Goal: Contribute content: Add original content to the website for others to see

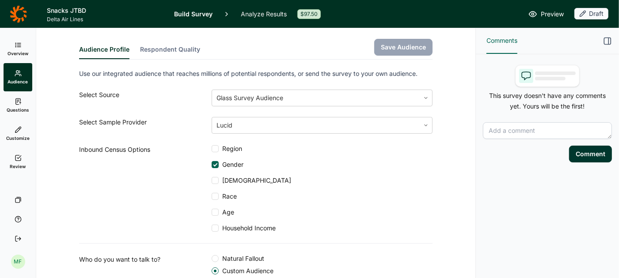
scroll to position [234, 0]
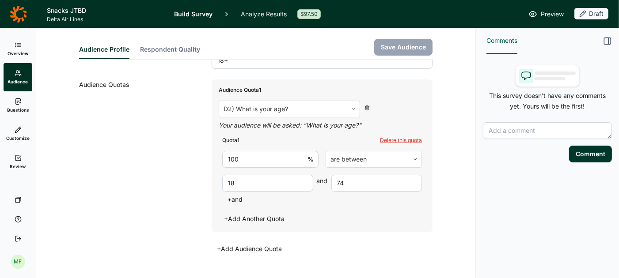
click at [21, 105] on link "Questions" at bounding box center [18, 105] width 29 height 28
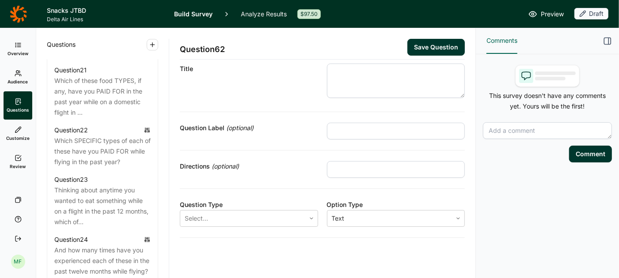
scroll to position [1511, 0]
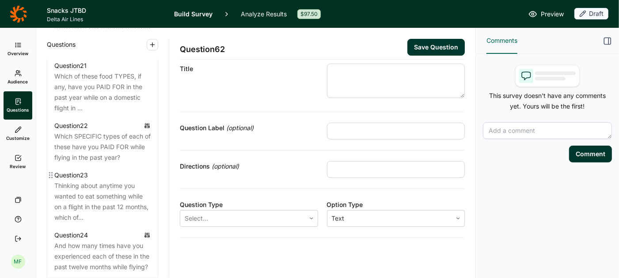
click at [106, 182] on div "Thinking about anytime you wanted to eat something while on a flight in the pas…" at bounding box center [102, 202] width 96 height 42
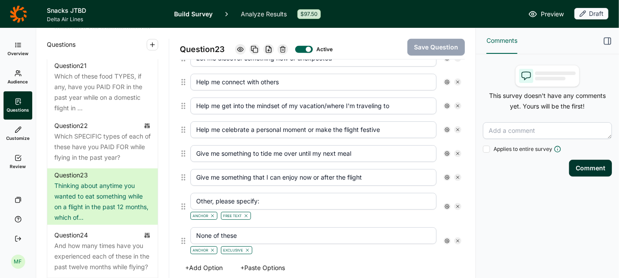
scroll to position [469, 0]
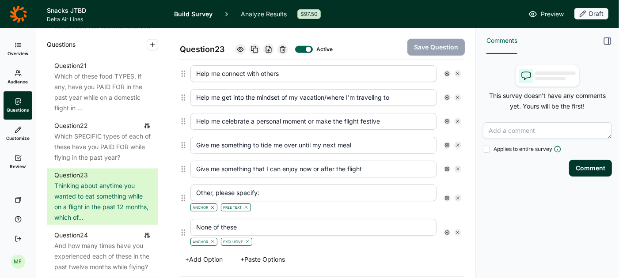
click at [292, 69] on input "Help me connect with others" at bounding box center [313, 73] width 246 height 17
click at [347, 72] on input "Help me connect with others I'm traveling with" at bounding box center [313, 73] width 246 height 17
type input "Help me connect with others I'm traveling with"
click at [330, 92] on input "Help me get into the mindset of my vacation/where I'm traveling to" at bounding box center [313, 97] width 246 height 17
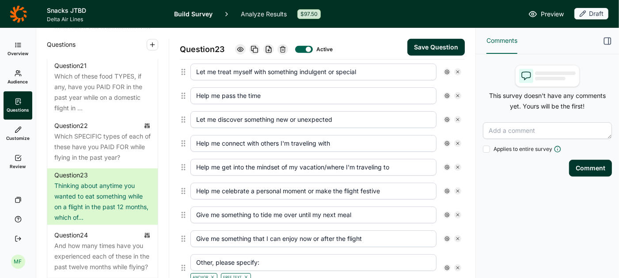
scroll to position [402, 0]
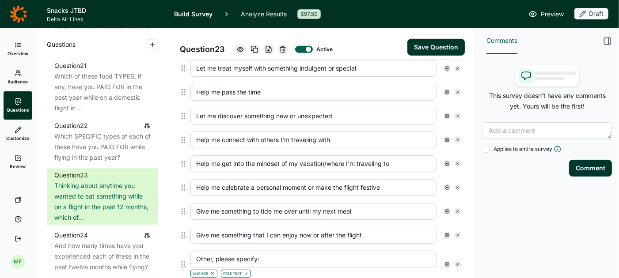
click at [421, 48] on button "Save Question" at bounding box center [435, 47] width 57 height 17
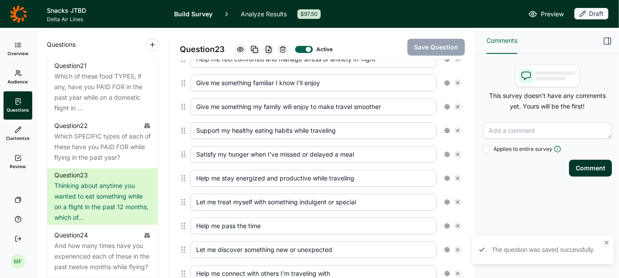
scroll to position [268, 0]
click at [292, 269] on input "Help me connect with others I'm traveling with" at bounding box center [313, 274] width 246 height 17
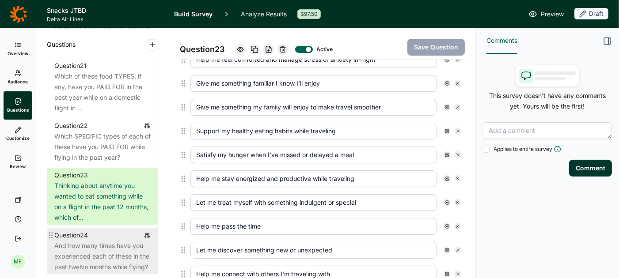
click at [99, 241] on div "And how many times have you experienced each of these in the past twelve months…" at bounding box center [102, 257] width 96 height 32
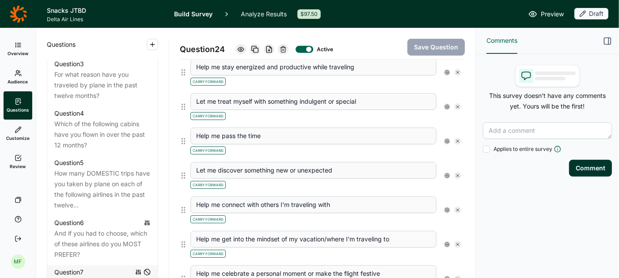
scroll to position [535, 0]
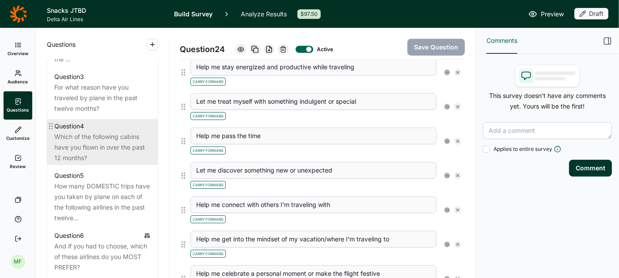
click at [93, 132] on div "Which of the following cabins have you flown in over the past 12 months?" at bounding box center [102, 148] width 96 height 32
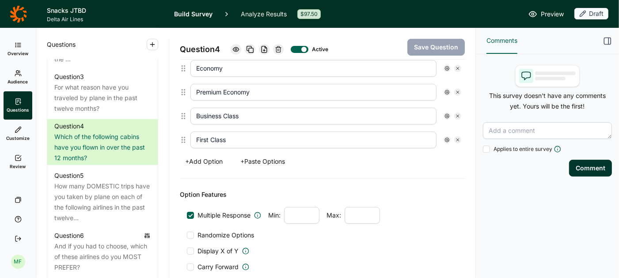
scroll to position [241, 0]
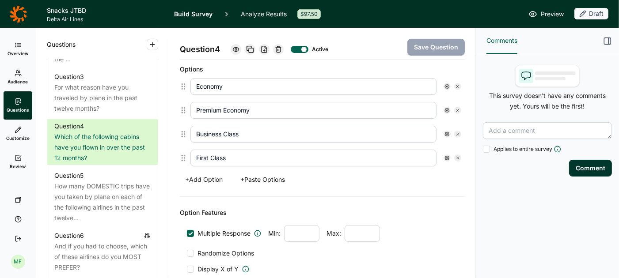
click at [246, 133] on input "Business Class" at bounding box center [313, 134] width 246 height 17
click at [235, 157] on input "First Class" at bounding box center [313, 158] width 246 height 17
click at [458, 157] on use at bounding box center [457, 158] width 3 height 3
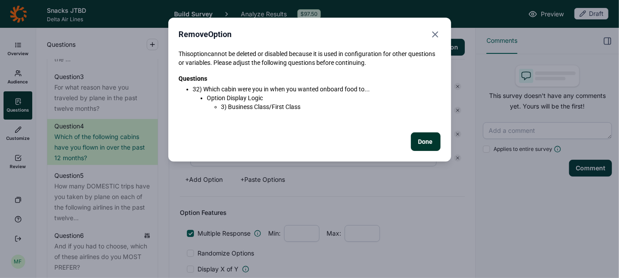
click at [430, 34] on icon "Close" at bounding box center [435, 34] width 11 height 11
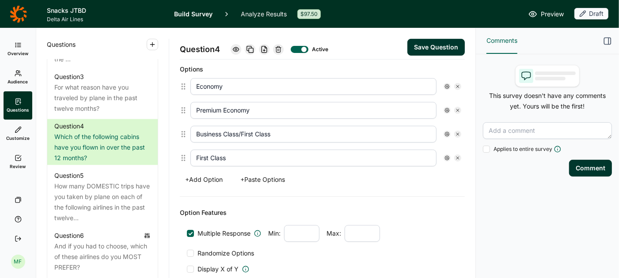
click at [345, 182] on div "Options Economy Premium Economy Business Class/First Class First Class + Add Op…" at bounding box center [322, 125] width 285 height 144
drag, startPoint x: 299, startPoint y: 133, endPoint x: 242, endPoint y: 133, distance: 57.0
click at [242, 133] on input "Business Class/First Class" at bounding box center [313, 134] width 246 height 17
type input "Business Class"
click at [299, 193] on div "Options Economy Premium Economy Business Class First Class + Add Option + Paste…" at bounding box center [322, 125] width 285 height 144
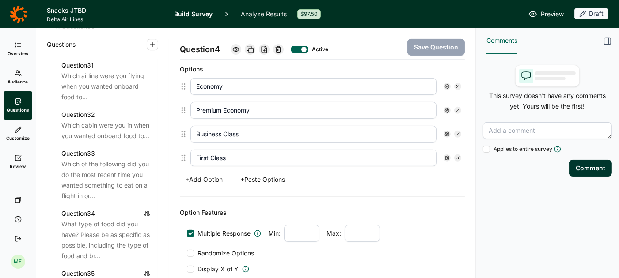
scroll to position [2018, 0]
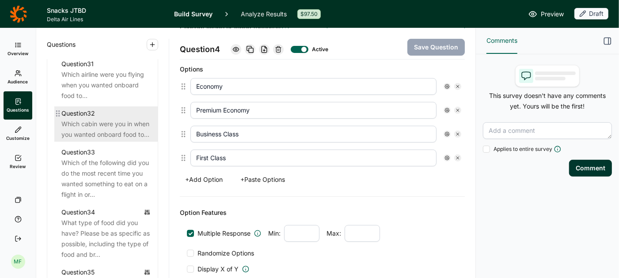
click at [84, 123] on div "Which cabin were you in when you wanted onboard food to..." at bounding box center [105, 129] width 89 height 21
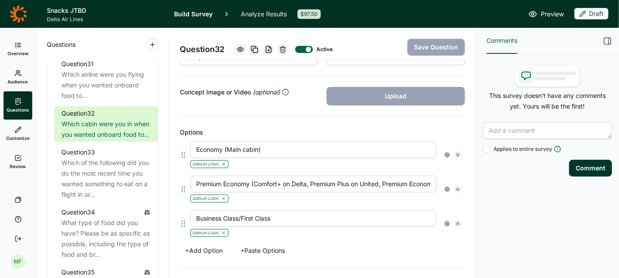
scroll to position [178, 0]
click at [448, 152] on use at bounding box center [447, 154] width 4 height 4
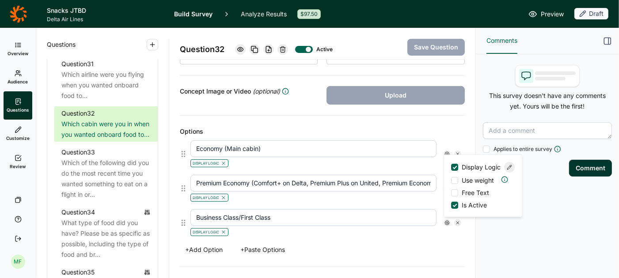
click at [509, 169] on icon at bounding box center [509, 167] width 5 height 5
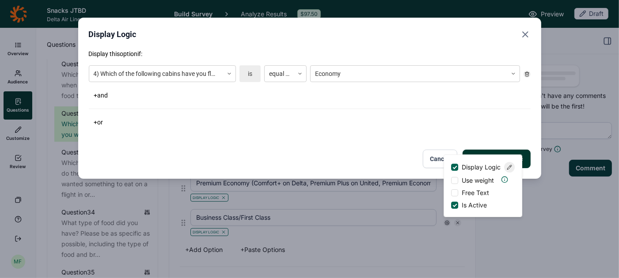
click at [525, 36] on icon "Close" at bounding box center [525, 34] width 11 height 11
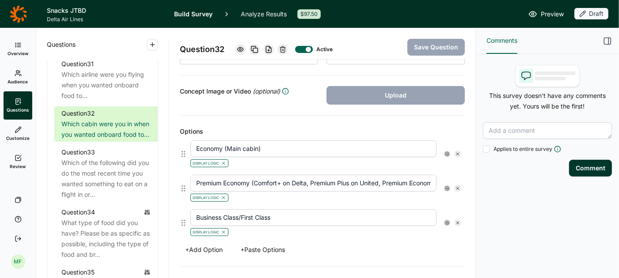
click at [447, 220] on icon at bounding box center [446, 222] width 5 height 5
click at [453, 163] on div at bounding box center [455, 165] width 4 height 4
click at [451, 166] on input "Display Logic" at bounding box center [451, 166] width 0 height 0
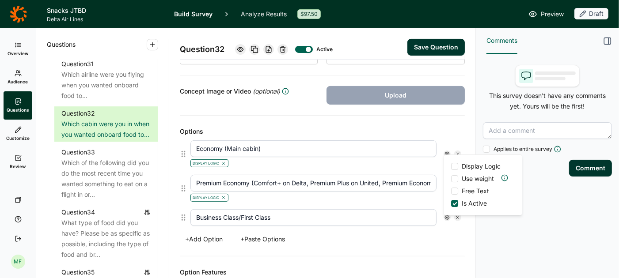
click at [377, 241] on div "+ Add Option + Paste Options" at bounding box center [322, 239] width 285 height 12
click at [424, 49] on button "Save Question" at bounding box center [435, 47] width 57 height 17
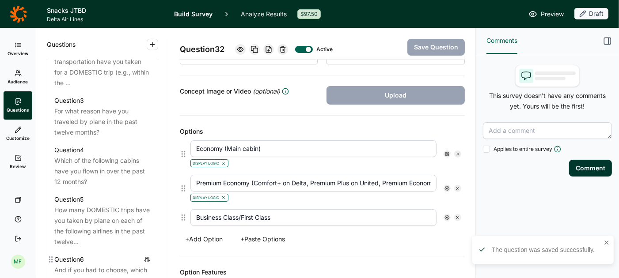
scroll to position [504, 0]
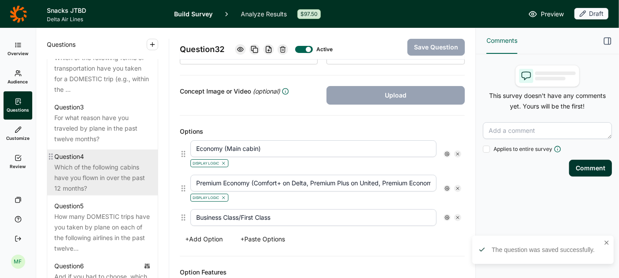
click at [94, 162] on div "Which of the following cabins have you flown in over the past 12 months?" at bounding box center [102, 178] width 96 height 32
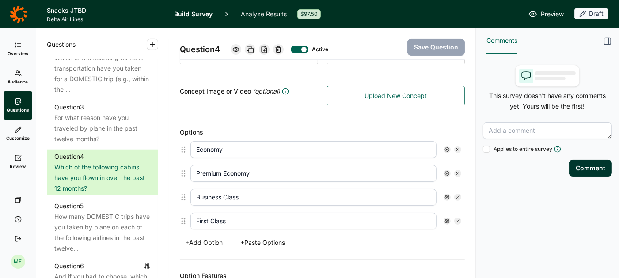
click at [456, 219] on icon at bounding box center [457, 221] width 5 height 5
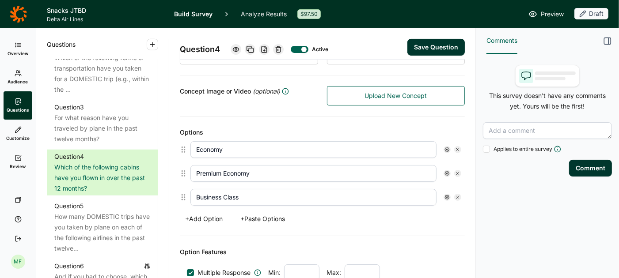
click at [269, 196] on input "Business Class" at bounding box center [313, 197] width 246 height 17
type input "Business Class/First Class"
click at [422, 42] on button "Save Question" at bounding box center [435, 47] width 57 height 17
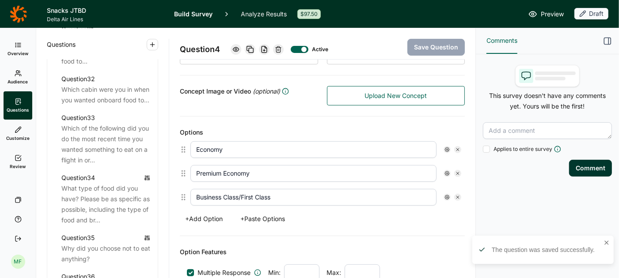
scroll to position [2056, 0]
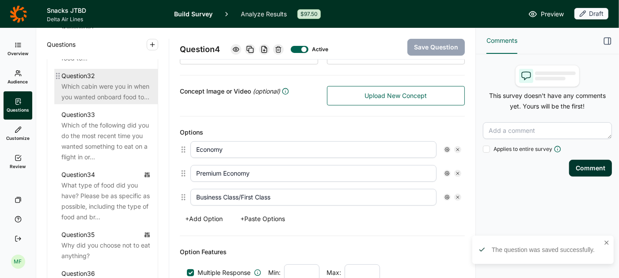
click at [113, 87] on div "Which cabin were you in when you wanted onboard food to..." at bounding box center [105, 91] width 89 height 21
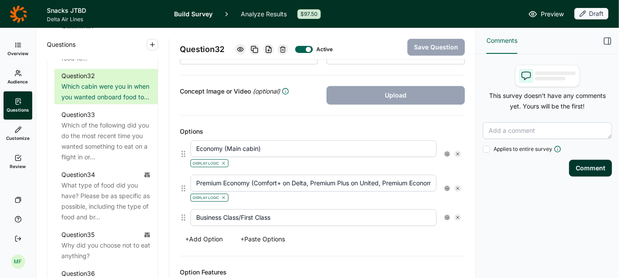
click at [447, 215] on icon at bounding box center [446, 217] width 5 height 5
click at [457, 228] on div at bounding box center [454, 229] width 7 height 7
click at [451, 230] on input "Display Logic" at bounding box center [451, 230] width 0 height 0
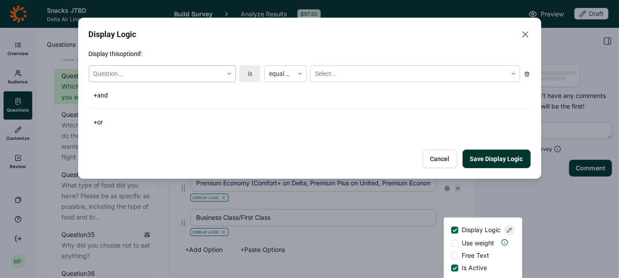
click at [227, 75] on icon at bounding box center [229, 73] width 5 height 5
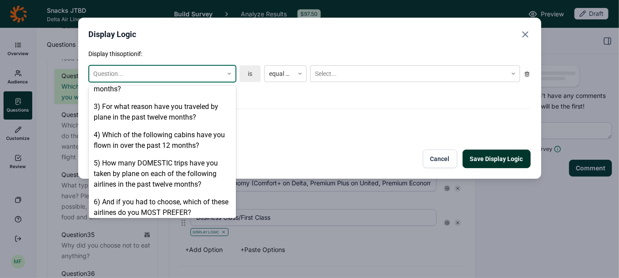
scroll to position [142, 0]
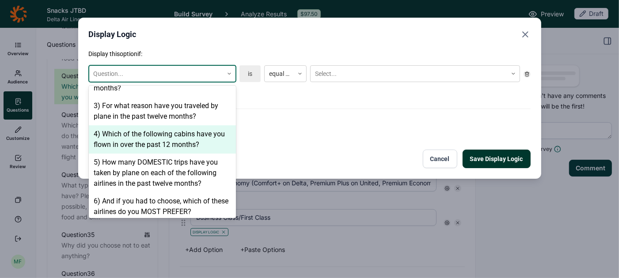
click at [181, 129] on div "4) Which of the following cabins have you flown in over the past 12 months?" at bounding box center [162, 139] width 147 height 28
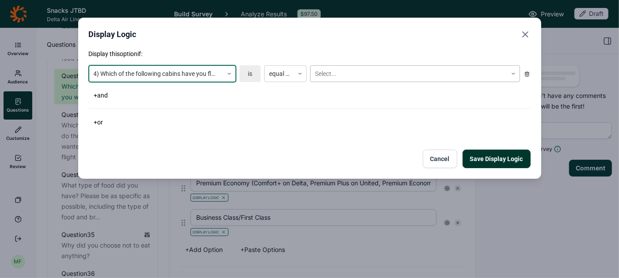
click at [322, 74] on div at bounding box center [409, 73] width 188 height 11
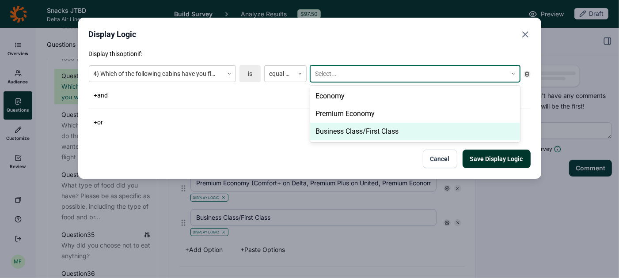
click at [330, 128] on div "Business Class/First Class" at bounding box center [415, 132] width 210 height 18
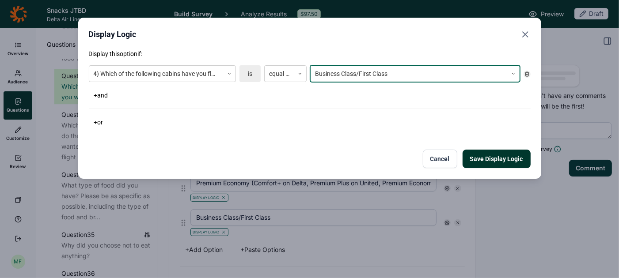
click at [478, 158] on button "Save Display Logic" at bounding box center [497, 159] width 68 height 19
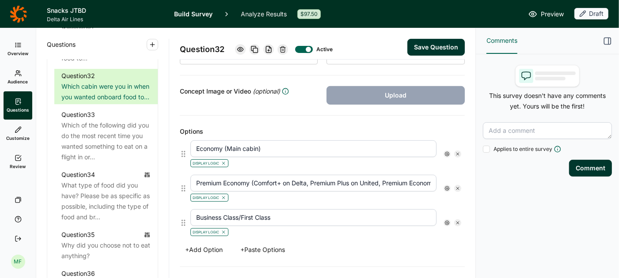
click at [437, 47] on button "Save Question" at bounding box center [435, 47] width 57 height 17
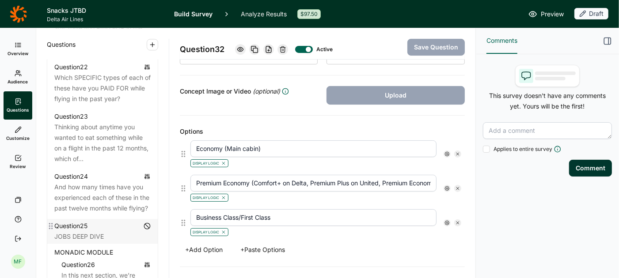
scroll to position [1567, 0]
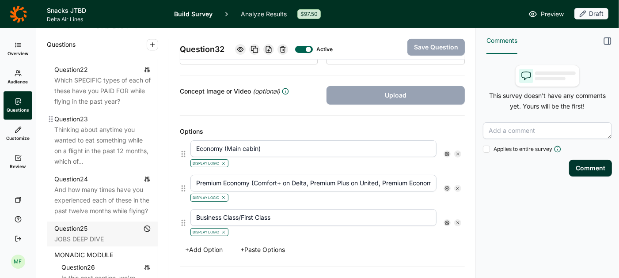
click at [108, 125] on div "Thinking about anytime you wanted to eat something while on a flight in the pas…" at bounding box center [102, 146] width 96 height 42
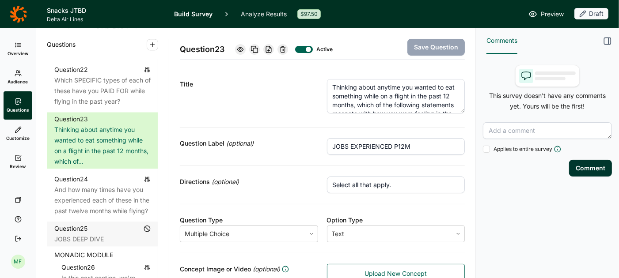
click at [360, 87] on textarea "Thinking about anytime you wanted to eat something while on a flight in the pas…" at bounding box center [396, 96] width 138 height 34
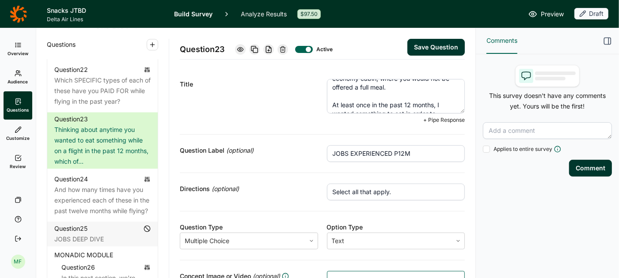
scroll to position [71, 0]
type textarea "Thinking about anytime you wanted to eat something while on a flight in the pas…"
click at [435, 47] on button "Save Question" at bounding box center [435, 47] width 57 height 17
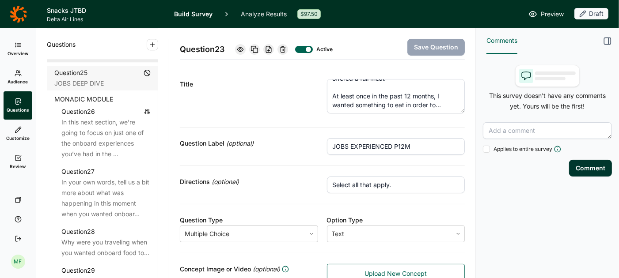
scroll to position [1731, 0]
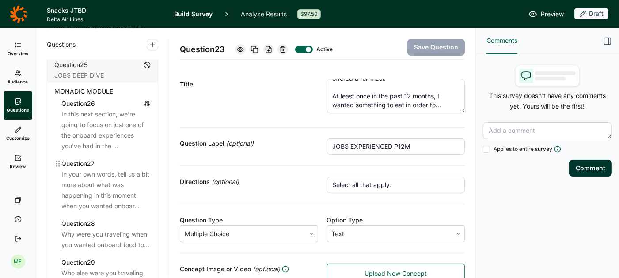
click at [99, 177] on div "In your own words, tell us a bit more about what was happening in this moment w…" at bounding box center [105, 190] width 89 height 42
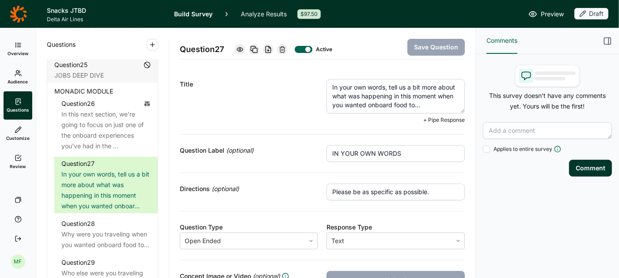
drag, startPoint x: 369, startPoint y: 105, endPoint x: 422, endPoint y: 107, distance: 53.5
click at [422, 107] on textarea "In your own words, tell us a bit more about what was happening in this moment w…" at bounding box center [395, 96] width 138 height 34
paste textarea "something to eat onboard in order"
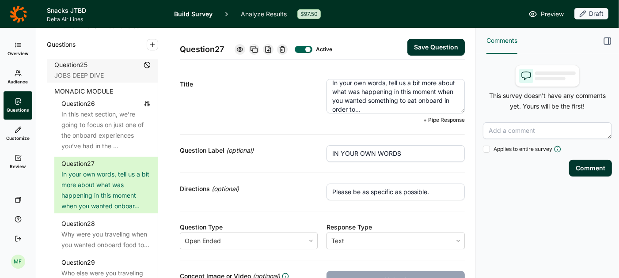
type textarea "In your own words, tell us a bit more about what was happening in this moment w…"
click at [435, 46] on button "Save Question" at bounding box center [435, 47] width 57 height 17
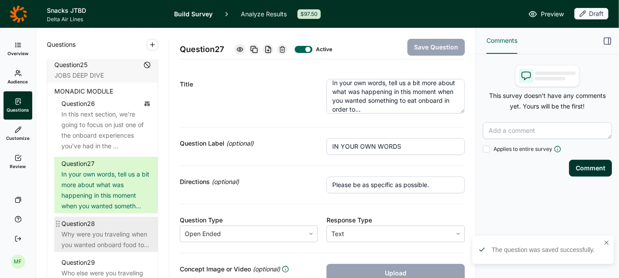
click at [119, 229] on div "Why were you traveling when you wanted onboard food to..." at bounding box center [105, 239] width 89 height 21
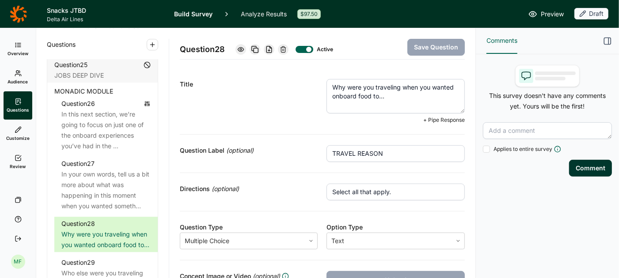
drag, startPoint x: 389, startPoint y: 97, endPoint x: 324, endPoint y: 90, distance: 65.4
click at [324, 89] on div "Title Why were you traveling when you wanted onboard food to... + Pipe Response" at bounding box center [322, 101] width 285 height 66
paste textarea "something to eat in order"
type textarea "Why were you traveling when you wanted something to eat in order to..."
click at [429, 46] on button "Save Question" at bounding box center [435, 47] width 57 height 17
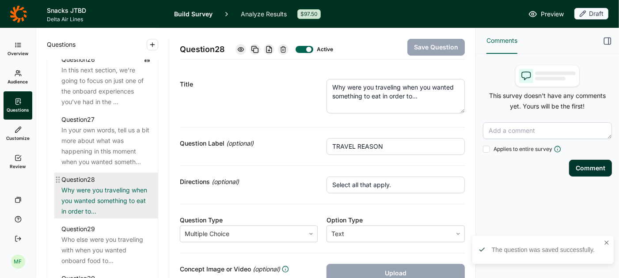
scroll to position [1776, 0]
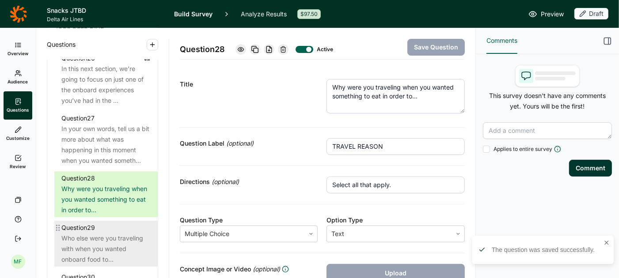
click at [100, 233] on div "Who else were you traveling with when you wanted onboard food to..." at bounding box center [105, 249] width 89 height 32
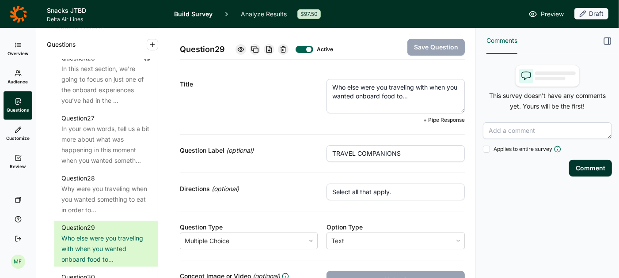
drag, startPoint x: 410, startPoint y: 95, endPoint x: 320, endPoint y: 78, distance: 90.9
click at [320, 78] on div "Title Who else were you traveling with when you wanted onboard food to... + Pip…" at bounding box center [322, 101] width 285 height 66
paste textarea "something to eat in order"
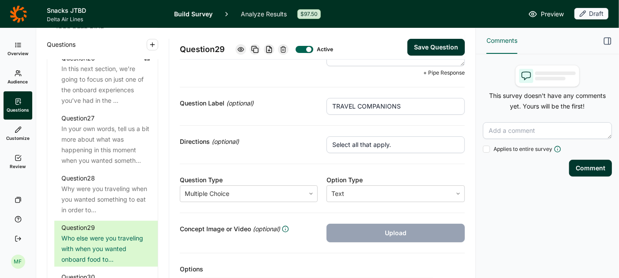
scroll to position [39, 0]
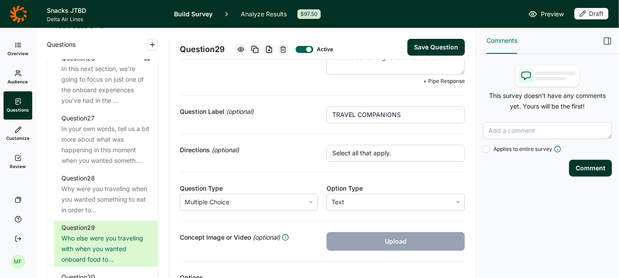
type textarea "Who else were you traveling with when you wanted something to eat in order to..."
click at [419, 45] on button "Save Question" at bounding box center [435, 47] width 57 height 17
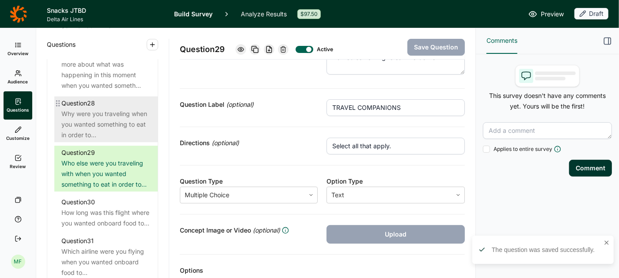
scroll to position [1853, 0]
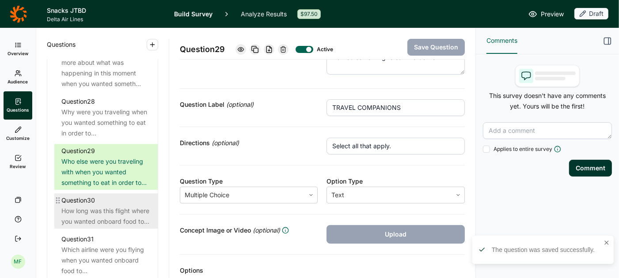
click at [113, 206] on div "How long was this flight where you wanted onboard food to..." at bounding box center [105, 216] width 89 height 21
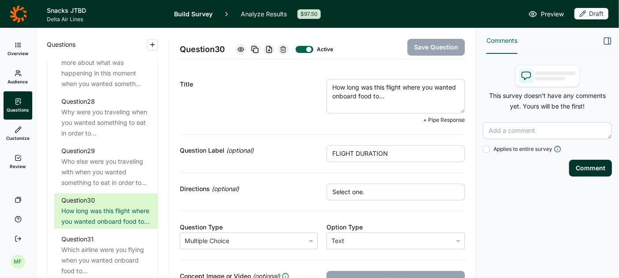
drag, startPoint x: 385, startPoint y: 95, endPoint x: 322, endPoint y: 91, distance: 63.2
click at [322, 91] on div "Title How long was this flight where you wanted onboard food to... + Pipe Respo…" at bounding box center [322, 101] width 285 height 66
paste textarea "something to eat in order"
type textarea "How long was this flight where you wanted something to eat in order to..."
click at [447, 46] on button "Save Question" at bounding box center [435, 47] width 57 height 17
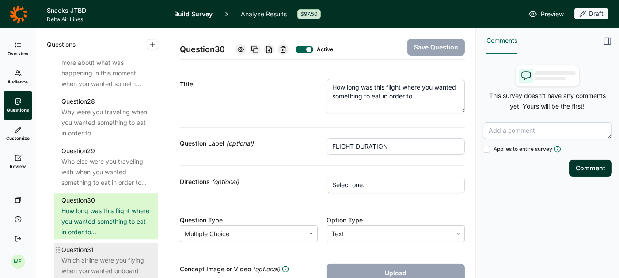
click at [106, 255] on div "Which airline were you flying when you wanted onboard food to..." at bounding box center [105, 271] width 89 height 32
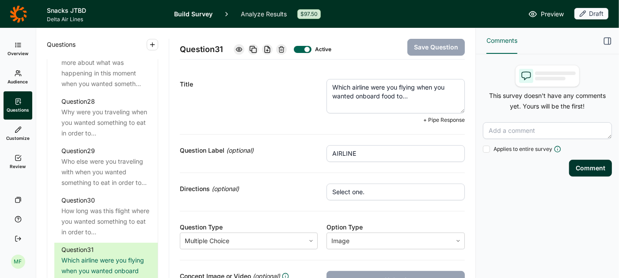
drag, startPoint x: 359, startPoint y: 96, endPoint x: 403, endPoint y: 97, distance: 44.2
click at [403, 97] on textarea "Which airline were you flying when you wanted onboard food to..." at bounding box center [395, 96] width 138 height 34
drag, startPoint x: 410, startPoint y: 97, endPoint x: 356, endPoint y: 98, distance: 54.3
click at [356, 98] on textarea "Which airline were you flying when you wanted onboard food to..." at bounding box center [395, 96] width 138 height 34
paste textarea "something to eat in order"
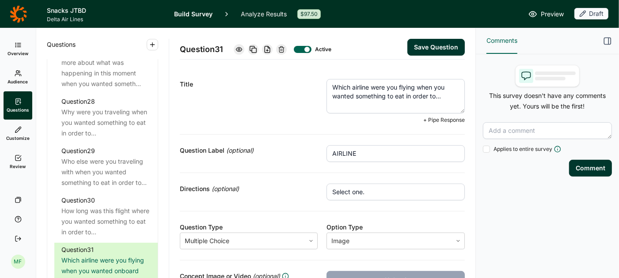
type textarea "Which airline were you flying when you wanted something to eat in order to..."
click at [431, 50] on button "Save Question" at bounding box center [435, 47] width 57 height 17
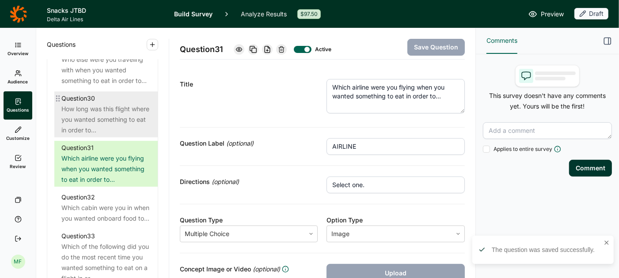
scroll to position [1956, 0]
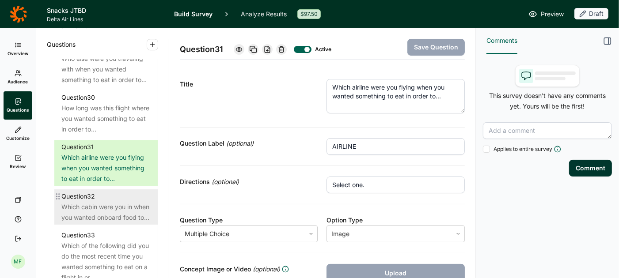
click at [112, 191] on div "Question 32" at bounding box center [105, 196] width 89 height 11
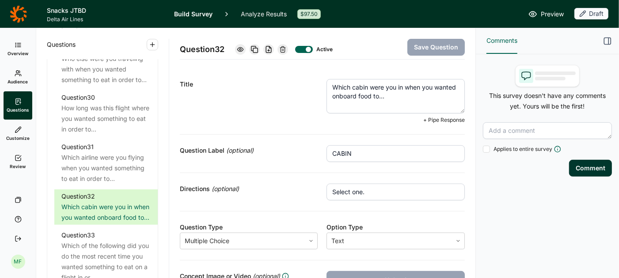
click at [388, 95] on textarea "Which cabin were you in when you wanted onboard food to..." at bounding box center [395, 96] width 138 height 34
click at [437, 92] on textarea "Which cabin were you in when you wanted onboard food to..." at bounding box center [395, 96] width 138 height 34
paste textarea "something to eat in order"
type textarea "Which cabin were you in when you wanted something to eat in order to..."
click at [434, 46] on button "Save Question" at bounding box center [435, 47] width 57 height 17
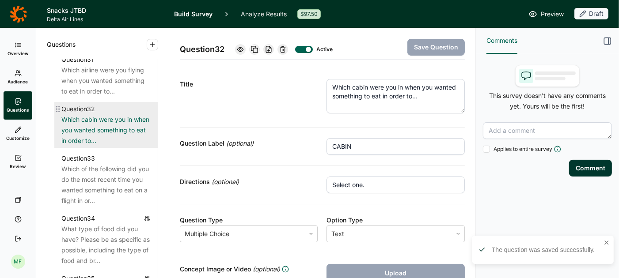
scroll to position [2048, 0]
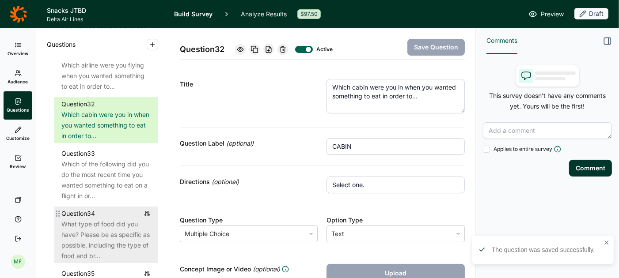
click at [74, 219] on div "What type of food did you have? Please be as specific as possible, including th…" at bounding box center [105, 240] width 89 height 42
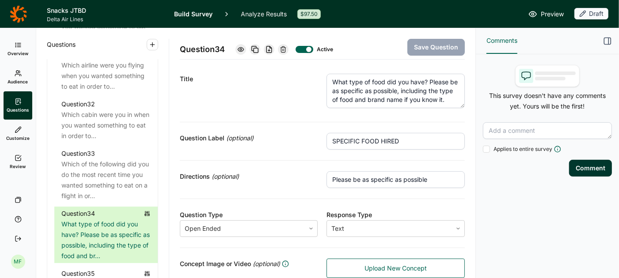
scroll to position [7, 0]
click at [426, 175] on input "Please be as specific as possible" at bounding box center [395, 178] width 138 height 17
drag, startPoint x: 435, startPoint y: 174, endPoint x: 316, endPoint y: 168, distance: 119.0
click at [318, 168] on div "Directions (optional) Please be as specific as possible" at bounding box center [322, 178] width 285 height 38
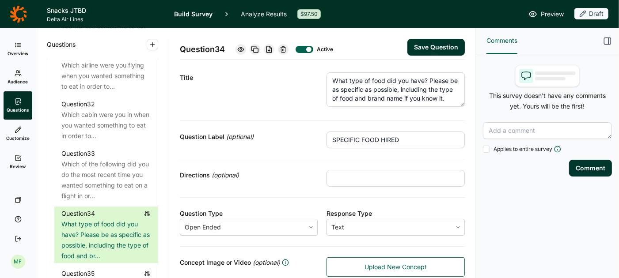
click at [445, 43] on button "Save Question" at bounding box center [435, 47] width 57 height 17
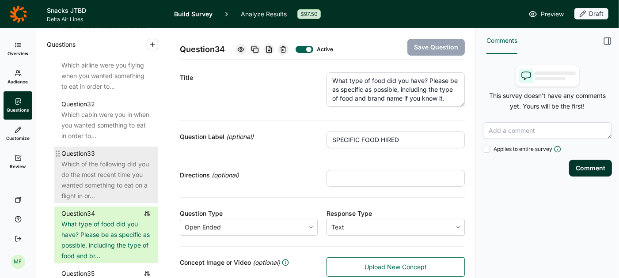
click at [112, 178] on div "Which of the following did you do the most recent time you wanted something to …" at bounding box center [105, 180] width 89 height 42
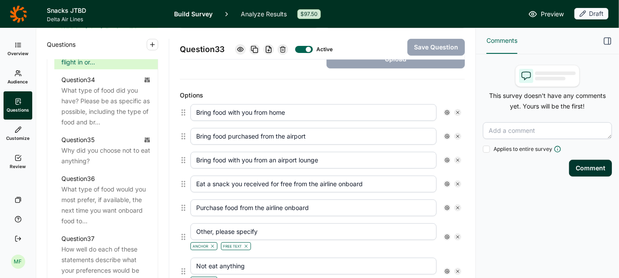
scroll to position [2177, 0]
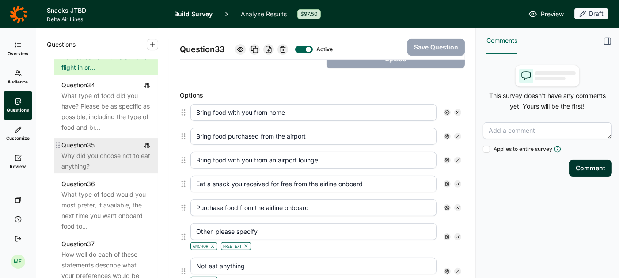
click at [113, 151] on div "Why did you choose not to eat anything?" at bounding box center [105, 161] width 89 height 21
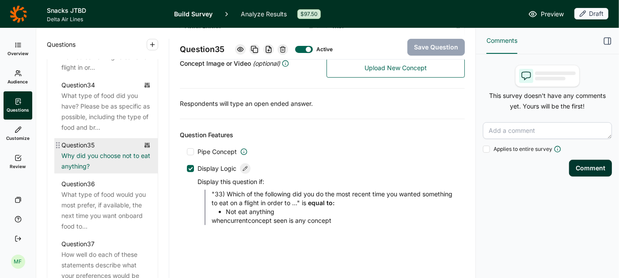
scroll to position [203, 0]
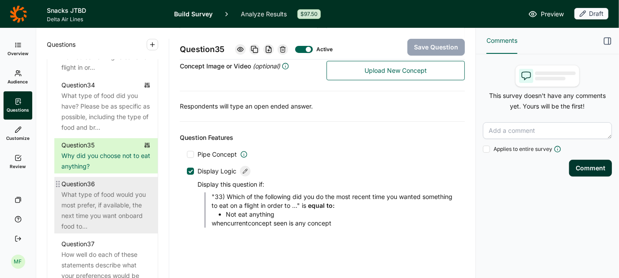
click at [109, 190] on div "What type of food would you most prefer, if available, the next time you want o…" at bounding box center [105, 211] width 89 height 42
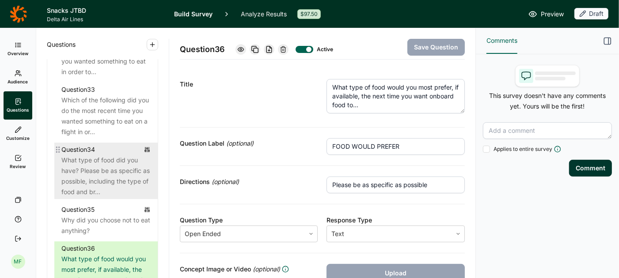
scroll to position [2107, 0]
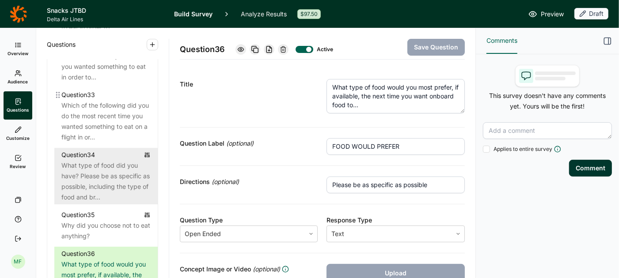
click at [109, 106] on div "Which of the following did you do the most recent time you wanted something to …" at bounding box center [105, 121] width 89 height 42
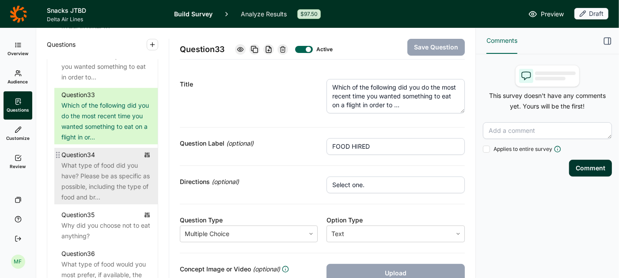
click at [78, 168] on div "What type of food did you have? Please be as specific as possible, including th…" at bounding box center [105, 181] width 89 height 42
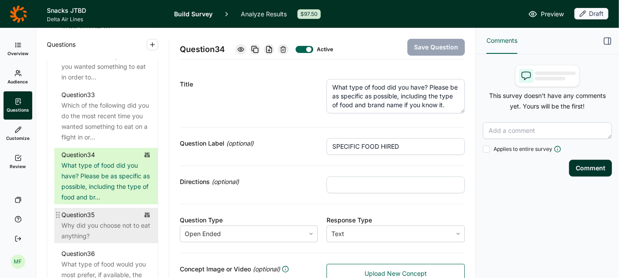
click at [80, 220] on div "Why did you choose not to eat anything?" at bounding box center [105, 230] width 89 height 21
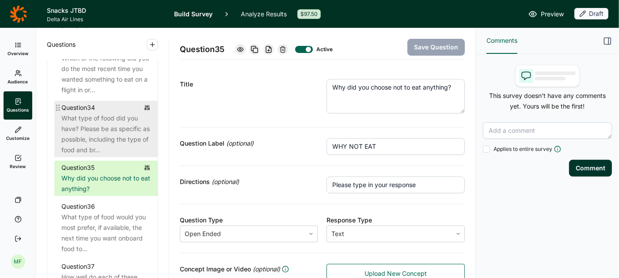
scroll to position [2155, 0]
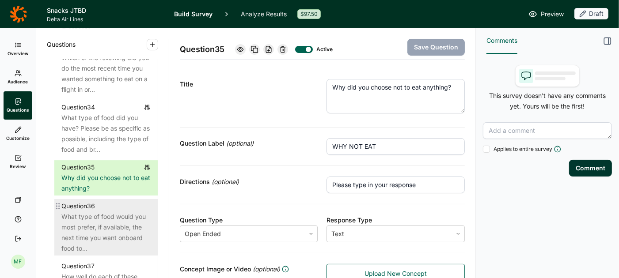
click at [81, 212] on div "What type of food would you most prefer, if available, the next time you want o…" at bounding box center [105, 233] width 89 height 42
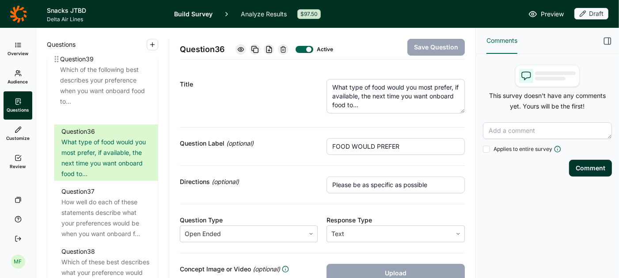
scroll to position [2282, 0]
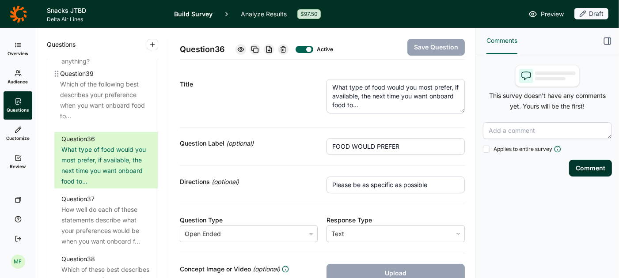
drag, startPoint x: 57, startPoint y: 209, endPoint x: 55, endPoint y: 71, distance: 138.3
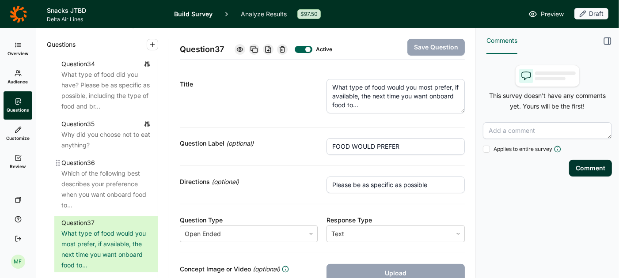
scroll to position [2190, 0]
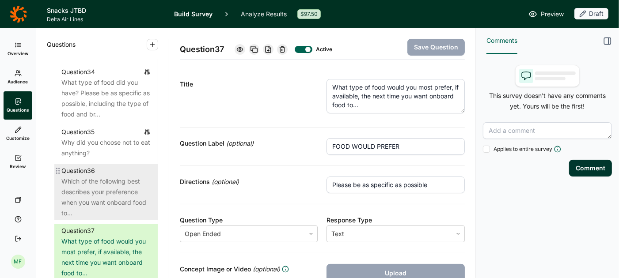
click at [94, 176] on div "Which of the following best describes your preference when you want onboard foo…" at bounding box center [105, 197] width 89 height 42
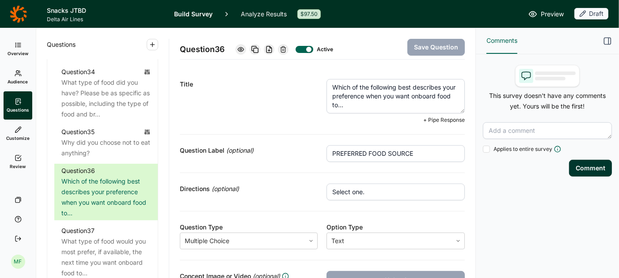
drag, startPoint x: 354, startPoint y: 102, endPoint x: 330, endPoint y: 80, distance: 32.8
click at [330, 80] on textarea "Which of the following best describes your preference when you want onboard foo…" at bounding box center [395, 96] width 138 height 34
paste textarea "would you most prefer next time you want something to eat on a flight in order …"
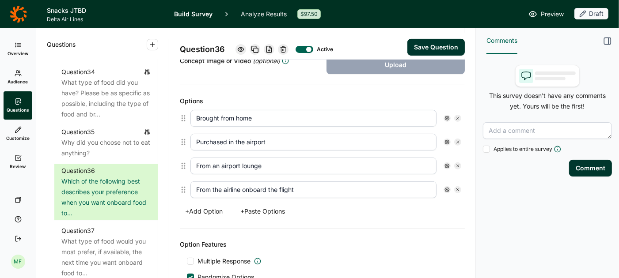
scroll to position [212, 0]
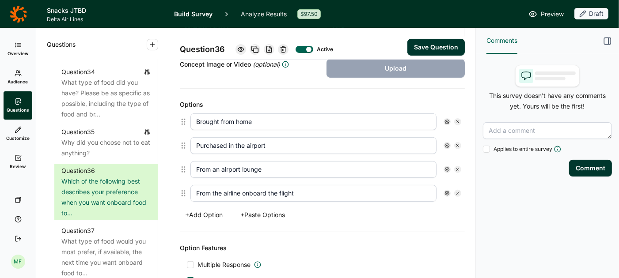
type textarea "Which of the following would you most prefer next time you want something to ea…"
click at [209, 211] on button "+ Add Option" at bounding box center [204, 215] width 48 height 12
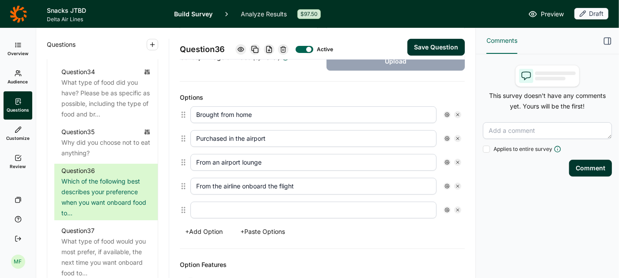
scroll to position [205, 0]
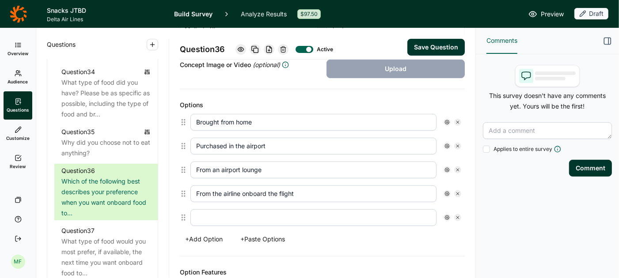
click at [206, 237] on button "+ Add Option" at bounding box center [204, 239] width 48 height 12
click at [206, 261] on button "+ Add Option" at bounding box center [204, 263] width 48 height 12
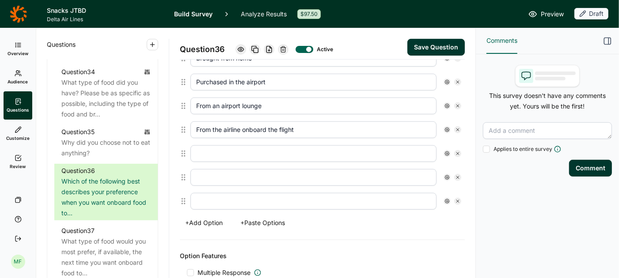
scroll to position [268, 0]
click at [457, 129] on use at bounding box center [457, 130] width 3 height 3
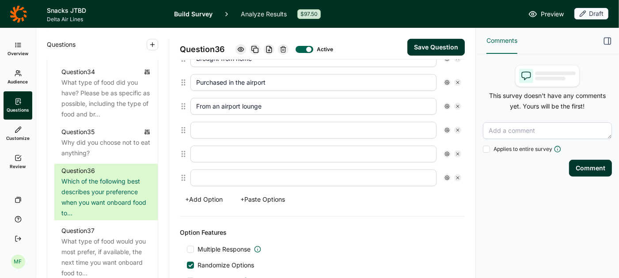
click at [458, 106] on div at bounding box center [457, 106] width 7 height 7
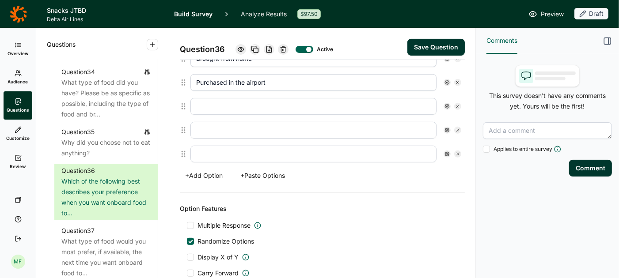
click at [456, 82] on div at bounding box center [457, 82] width 7 height 7
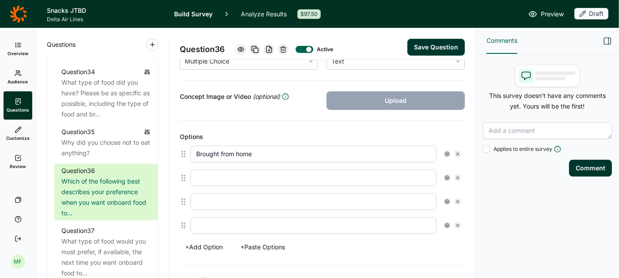
scroll to position [169, 0]
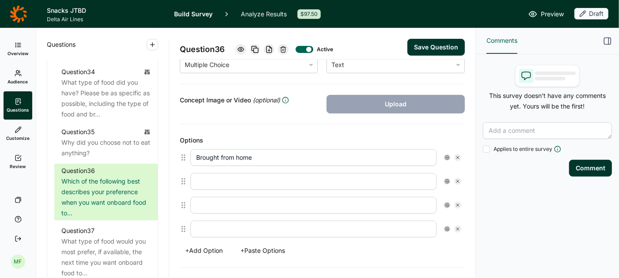
click at [459, 154] on div at bounding box center [457, 157] width 7 height 7
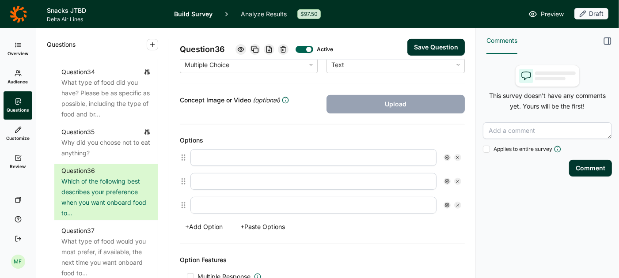
click at [259, 223] on button "+ Paste Options" at bounding box center [262, 227] width 55 height 12
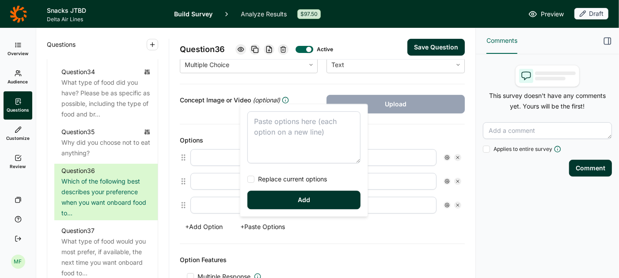
click at [260, 124] on textarea at bounding box center [303, 137] width 113 height 52
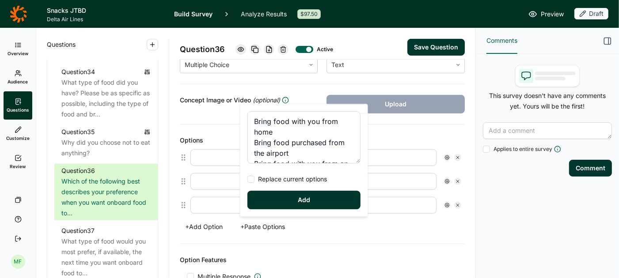
click at [253, 181] on div at bounding box center [250, 179] width 7 height 7
click at [247, 179] on input "Replace current options" at bounding box center [247, 179] width 0 height 0
type textarea "Bring food with you from home Bring food purchased from the airport Bring food …"
click at [282, 200] on button "Add" at bounding box center [303, 200] width 113 height 19
type input "Bring food with you from home"
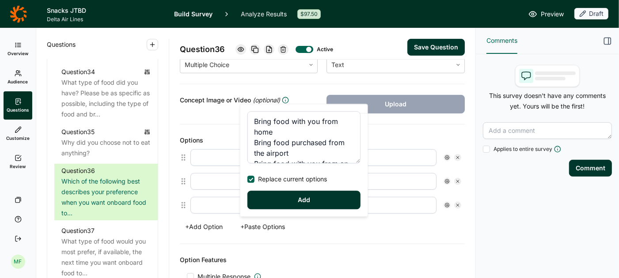
type input "Bring food purchased from the airport"
type input "Bring food with you from an airport lounge"
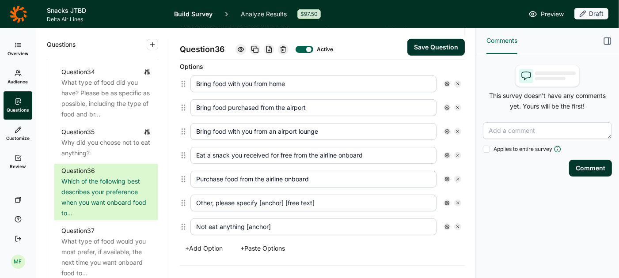
scroll to position [268, 0]
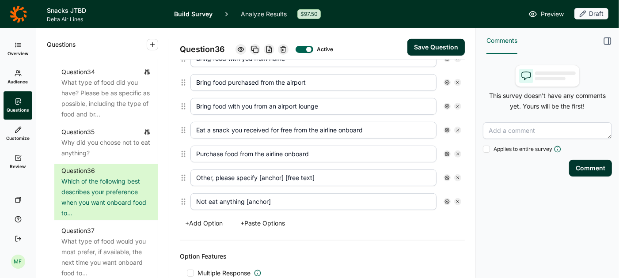
drag, startPoint x: 326, startPoint y: 171, endPoint x: 260, endPoint y: 172, distance: 66.3
click at [260, 172] on input "Other, please specify [anchor] [free text]" at bounding box center [313, 178] width 246 height 17
type input "Other, please specify"
click at [446, 175] on icon at bounding box center [446, 177] width 5 height 5
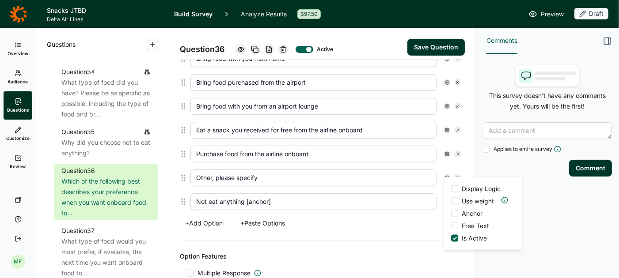
click at [455, 212] on div at bounding box center [454, 213] width 7 height 7
click at [451, 214] on input "Anchor" at bounding box center [451, 214] width 0 height 0
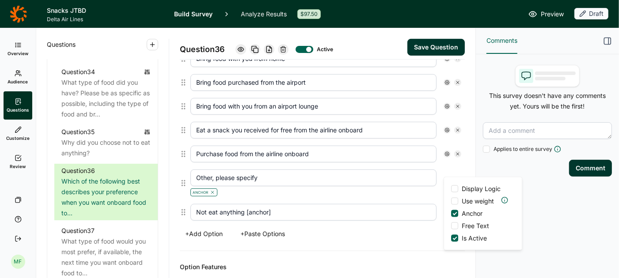
click at [455, 224] on div at bounding box center [454, 226] width 7 height 7
click at [451, 226] on input "Free Text" at bounding box center [451, 226] width 0 height 0
click at [312, 206] on input "Not eat anything [anchor]" at bounding box center [313, 212] width 246 height 17
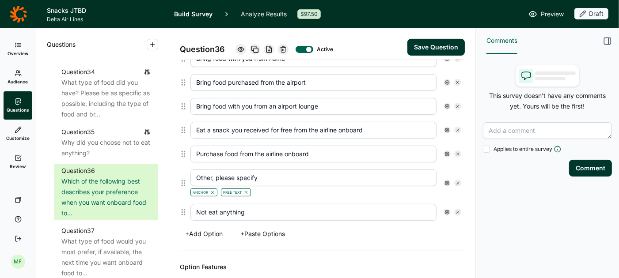
type input "Not eat anything"
click at [445, 210] on icon at bounding box center [446, 212] width 5 height 5
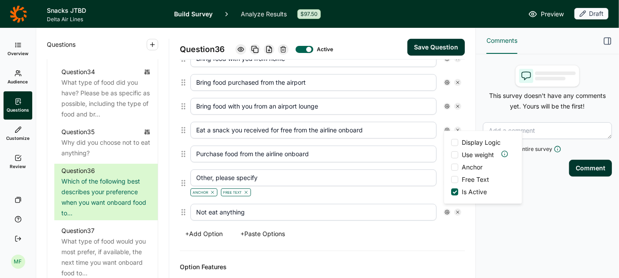
click at [457, 168] on div at bounding box center [454, 167] width 7 height 7
click at [451, 167] on input "Anchor" at bounding box center [451, 167] width 0 height 0
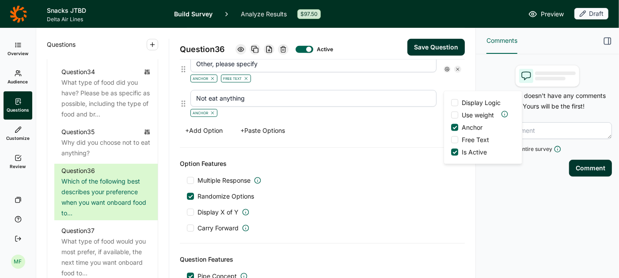
scroll to position [354, 0]
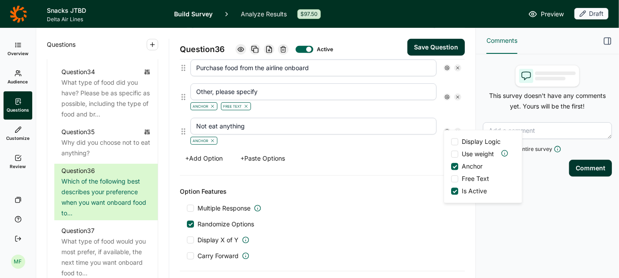
click at [423, 50] on button "Save Question" at bounding box center [435, 47] width 57 height 17
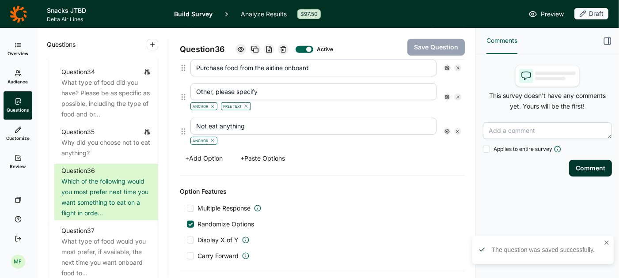
click at [446, 129] on icon at bounding box center [446, 131] width 5 height 5
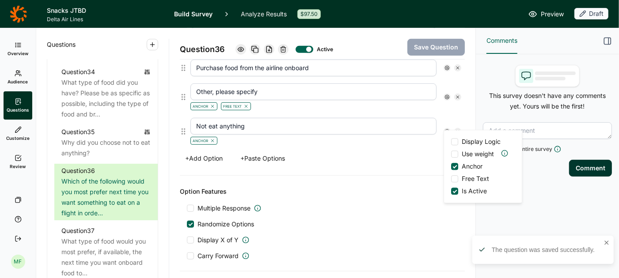
click at [392, 152] on div "+ Add Option + Paste Options" at bounding box center [322, 158] width 285 height 12
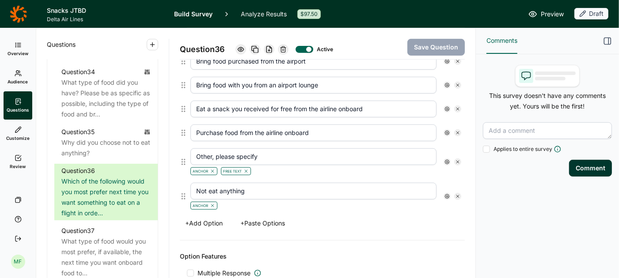
scroll to position [295, 0]
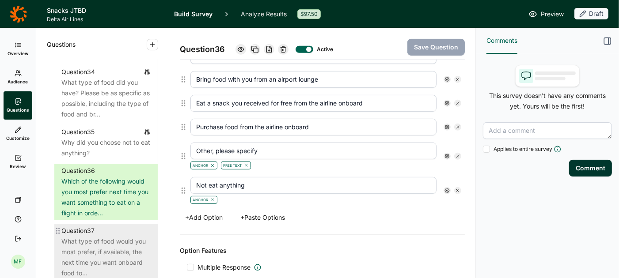
click at [106, 236] on div "What type of food would you most prefer, if available, the next time you want o…" at bounding box center [105, 257] width 89 height 42
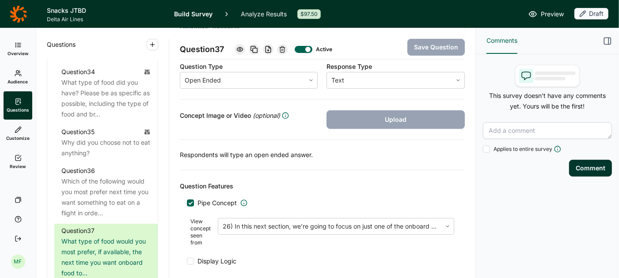
scroll to position [191, 0]
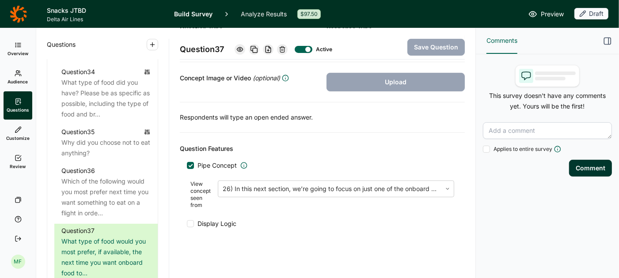
click at [190, 221] on div at bounding box center [190, 223] width 7 height 7
click at [187, 224] on input "Display Logic" at bounding box center [187, 224] width 0 height 0
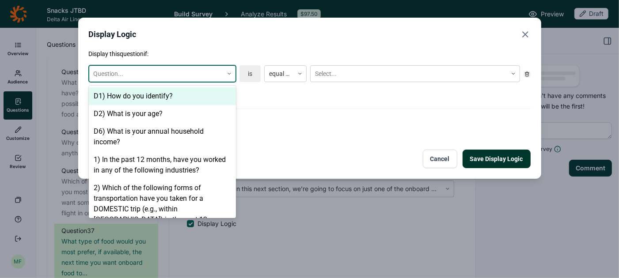
click at [228, 73] on icon at bounding box center [229, 73] width 5 height 5
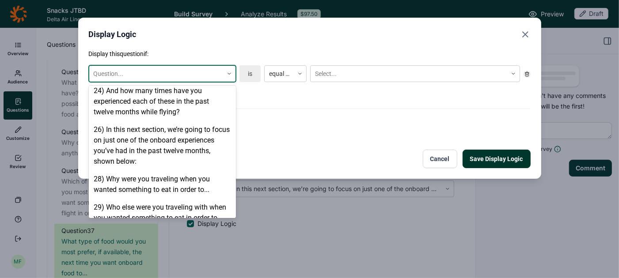
scroll to position [1051, 0]
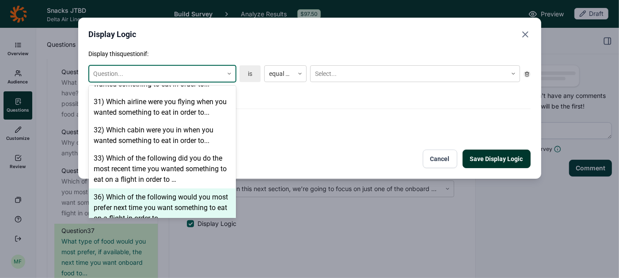
click at [178, 195] on div "36) Which of the following would you most prefer next time you want something t…" at bounding box center [162, 208] width 147 height 39
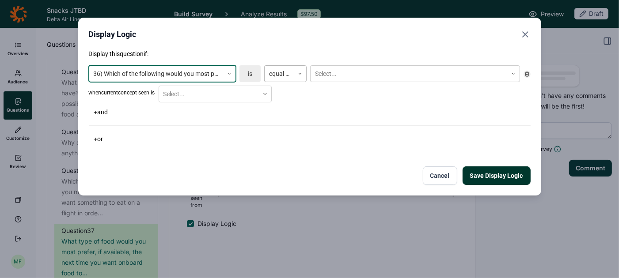
click at [298, 73] on icon at bounding box center [299, 73] width 5 height 5
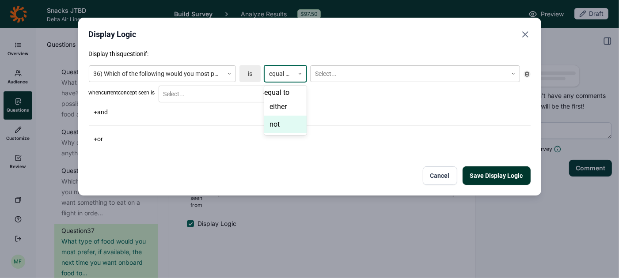
click at [280, 132] on div "not" at bounding box center [285, 125] width 42 height 18
click at [331, 75] on div at bounding box center [409, 73] width 188 height 11
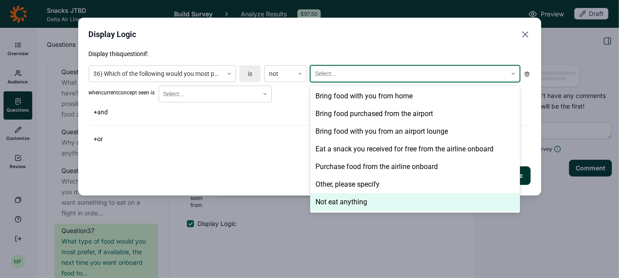
click at [329, 203] on div "Not eat anything" at bounding box center [415, 202] width 210 height 18
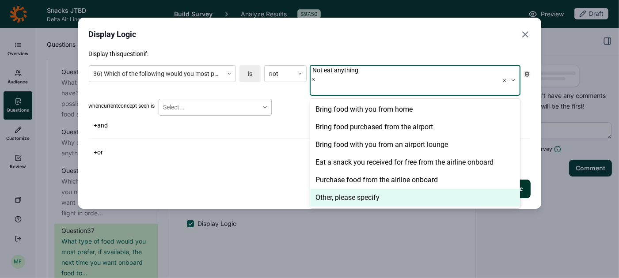
click at [264, 105] on div at bounding box center [265, 107] width 12 height 5
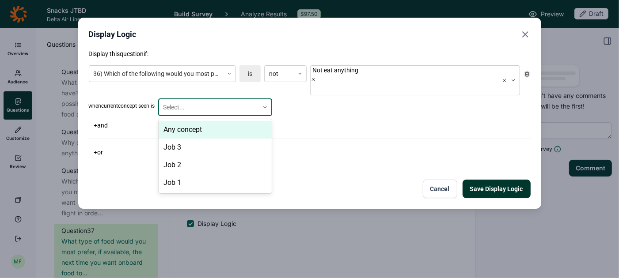
click at [250, 121] on div "Any concept" at bounding box center [215, 130] width 113 height 18
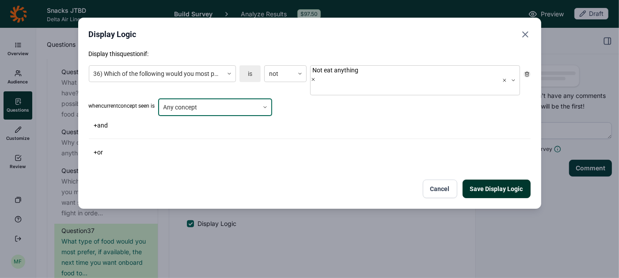
click at [484, 180] on button "Save Display Logic" at bounding box center [497, 189] width 68 height 19
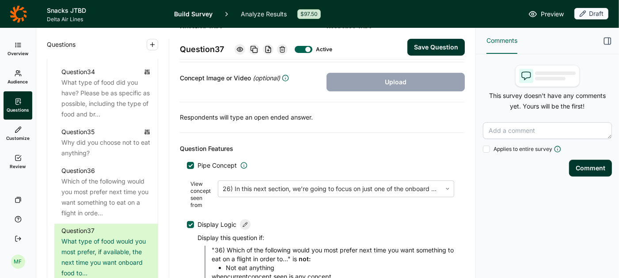
click at [444, 45] on button "Save Question" at bounding box center [435, 47] width 57 height 17
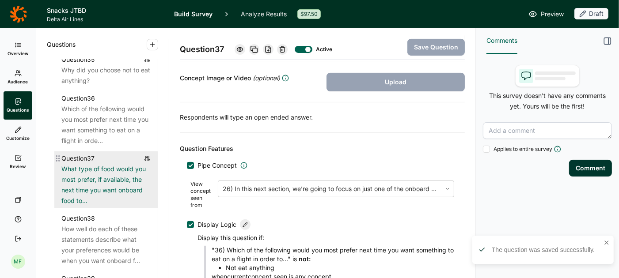
scroll to position [2263, 0]
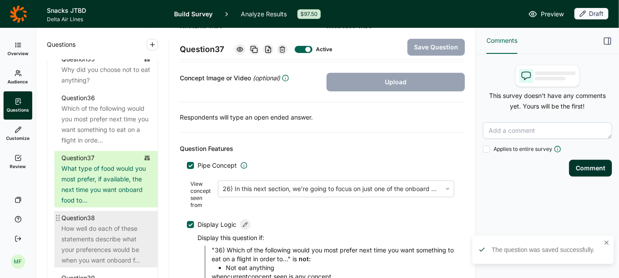
click at [102, 230] on div "How well do each of these statements describe what your preferences would be wh…" at bounding box center [105, 245] width 89 height 42
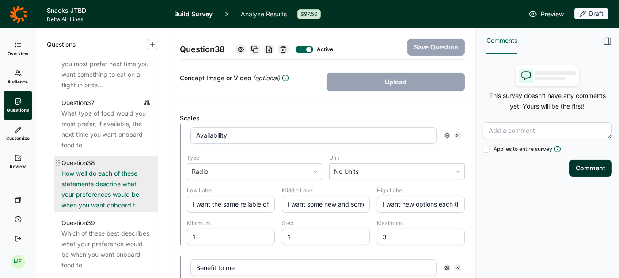
scroll to position [2321, 0]
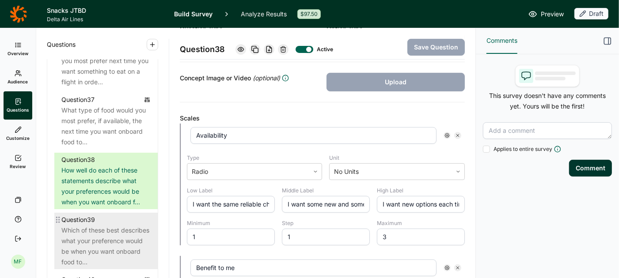
click at [92, 225] on div "Which of these best describes what your preference would be when you want onboa…" at bounding box center [105, 246] width 89 height 42
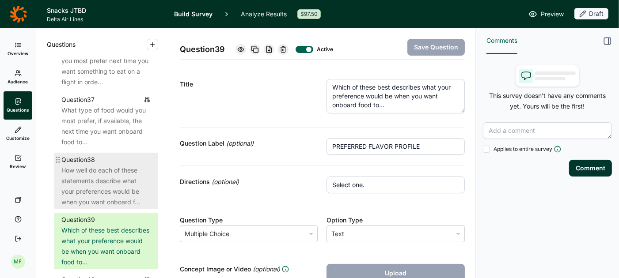
click at [110, 171] on div "How well do each of these statements describe what your preferences would be wh…" at bounding box center [105, 186] width 89 height 42
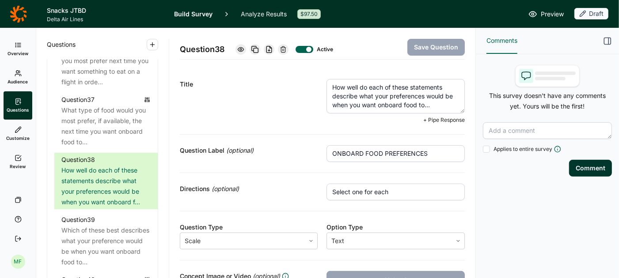
drag, startPoint x: 380, startPoint y: 106, endPoint x: 425, endPoint y: 109, distance: 45.1
click at [425, 109] on textarea "How well do each of these statements describe what your preferences would be wh…" at bounding box center [395, 96] width 138 height 34
drag, startPoint x: 381, startPoint y: 104, endPoint x: 433, endPoint y: 106, distance: 52.2
click at [433, 106] on textarea "How well do each of these statements describe what your preferences would be wh…" at bounding box center [395, 96] width 138 height 34
drag, startPoint x: 379, startPoint y: 104, endPoint x: 433, endPoint y: 108, distance: 53.6
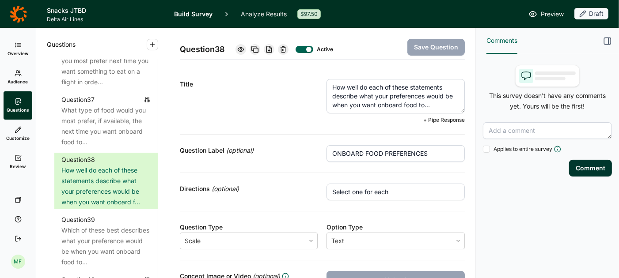
click at [433, 108] on textarea "How well do each of these statements describe what your preferences would be wh…" at bounding box center [395, 96] width 138 height 34
paste textarea "something to eat on a flight in order"
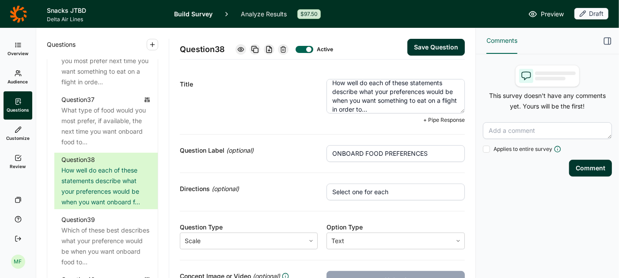
type textarea "How well do each of these statements describe what your preferences would be wh…"
click at [443, 47] on button "Save Question" at bounding box center [435, 47] width 57 height 17
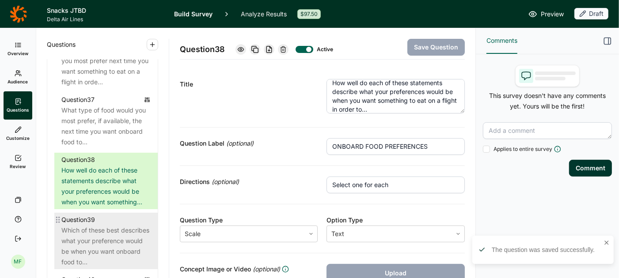
click at [102, 225] on div "Which of these best describes what your preference would be when you want onboa…" at bounding box center [105, 246] width 89 height 42
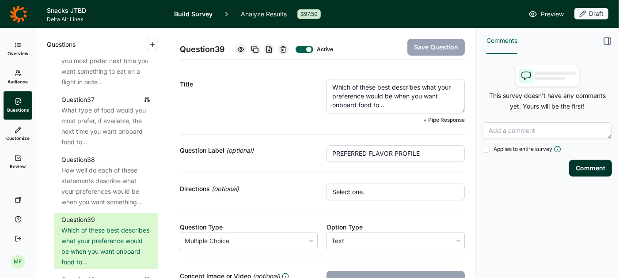
drag, startPoint x: 388, startPoint y: 110, endPoint x: 323, endPoint y: 80, distance: 71.4
click at [323, 80] on div "Title Which of these best describes what your preference would be when you want…" at bounding box center [322, 101] width 285 height 66
paste textarea "kind(s) of flavors you would most prefer when you want something to eat on a fl…"
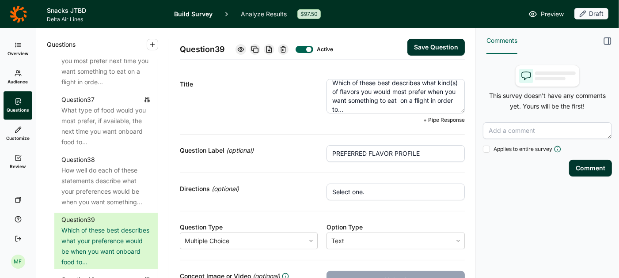
click at [456, 84] on textarea "Which of these best describes what kind(s) of flavors you would most prefer whe…" at bounding box center [395, 96] width 138 height 34
type textarea "Which of these best describes what kind of flavor you would most prefer when yo…"
click at [424, 44] on button "Save Question" at bounding box center [435, 47] width 57 height 17
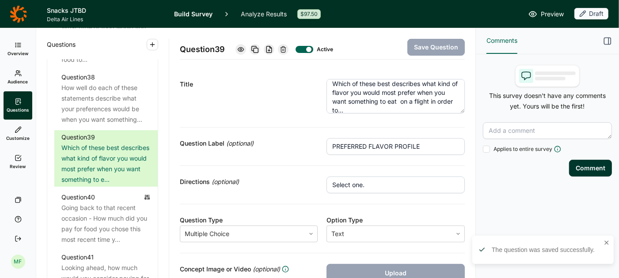
scroll to position [2409, 0]
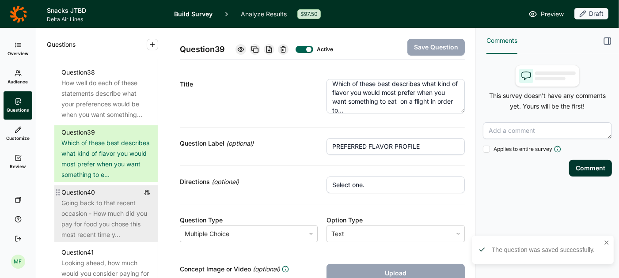
click at [115, 199] on div "Going back to that recent occasion - How much did you pay for food you chose th…" at bounding box center [105, 219] width 89 height 42
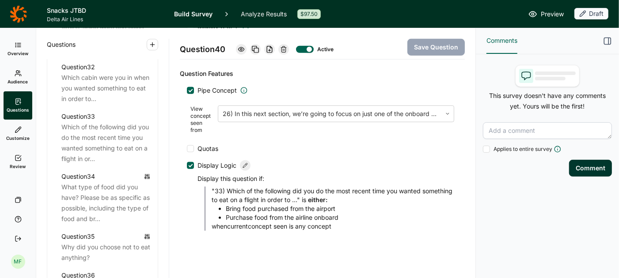
scroll to position [2084, 0]
click at [123, 124] on div "Which of the following did you do the most recent time you wanted something to …" at bounding box center [105, 145] width 89 height 42
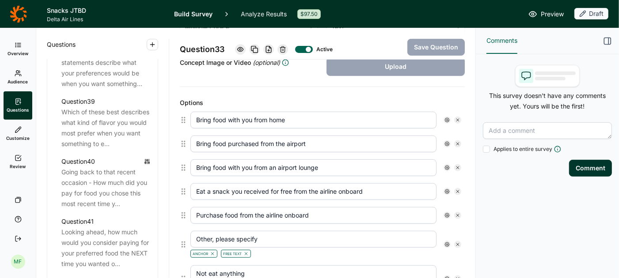
scroll to position [2442, 0]
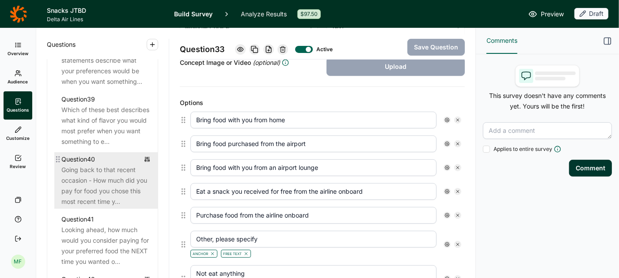
click at [78, 174] on div "Going back to that recent occasion - How much did you pay for food you chose th…" at bounding box center [105, 186] width 89 height 42
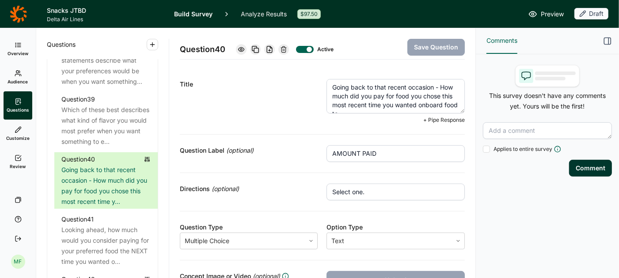
click at [395, 97] on textarea "Going back to that recent occasion - How much did you pay for food you chose th…" at bounding box center [395, 96] width 138 height 34
type textarea "Going back to that recent occasion - How much did you pay for the food you chos…"
click at [440, 46] on button "Save Question" at bounding box center [435, 47] width 57 height 17
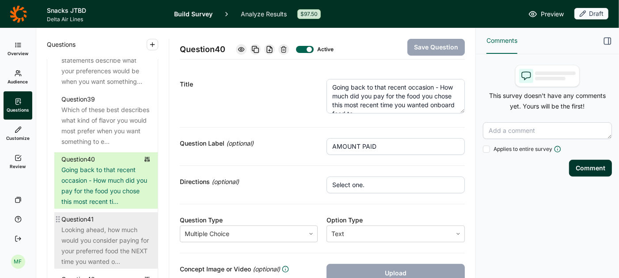
click at [99, 236] on div "Looking ahead, how much would you consider paying for your preferred food the N…" at bounding box center [105, 246] width 89 height 42
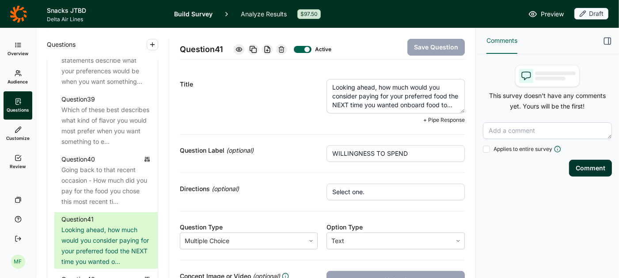
drag, startPoint x: 402, startPoint y: 106, endPoint x: 456, endPoint y: 106, distance: 54.3
click at [456, 106] on textarea "Looking ahead, how much would you consider paying for your preferred food the N…" at bounding box center [395, 96] width 138 height 34
paste textarea "something to eat on a flight in order"
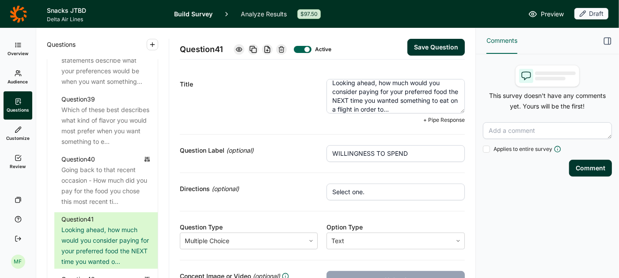
type textarea "Looking ahead, how much would you consider paying for your preferred food the N…"
click at [434, 48] on button "Save Question" at bounding box center [435, 47] width 57 height 17
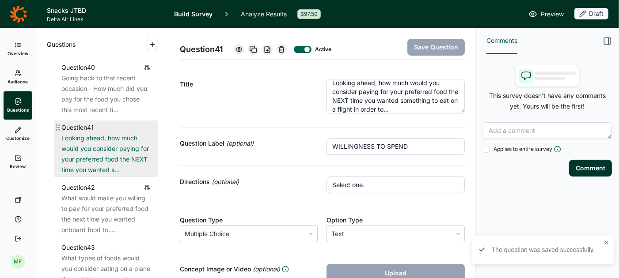
scroll to position [2537, 0]
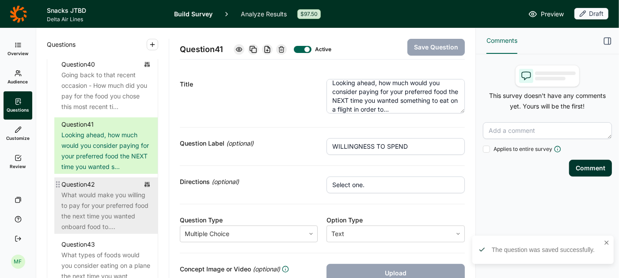
click at [87, 195] on div "What would make you willing to pay for your preferred food the next time you wa…" at bounding box center [105, 211] width 89 height 42
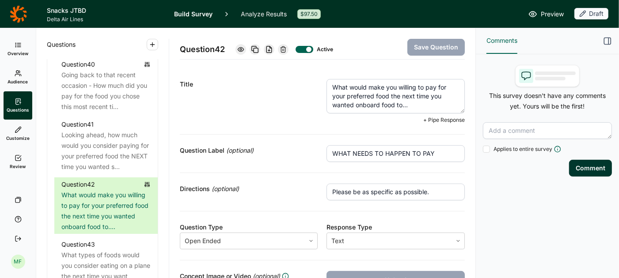
drag, startPoint x: 410, startPoint y: 102, endPoint x: 306, endPoint y: 82, distance: 106.7
click at [306, 82] on div "Title What would make you willing to pay for your preferred food the next time …" at bounding box center [322, 101] width 285 height 66
paste textarea "something to eat on a flight in order"
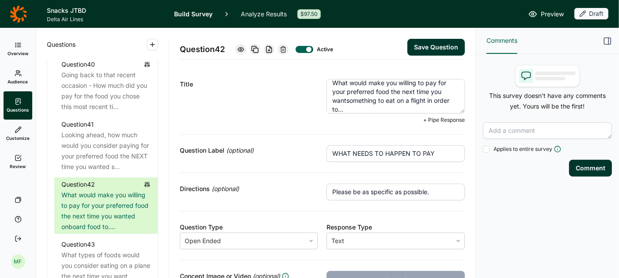
click at [349, 98] on textarea "What would make you willing to pay for your preferred food the next time you wa…" at bounding box center [395, 96] width 138 height 34
type textarea "What would make you willing to pay for your preferred food the next time you wa…"
click at [428, 46] on button "Save Question" at bounding box center [435, 47] width 57 height 17
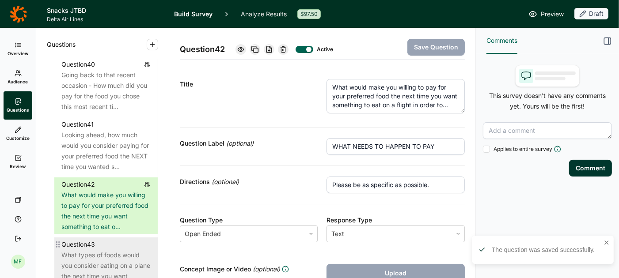
click at [102, 250] on div "What types of foods would you consider eating on a plane the next time you want…" at bounding box center [105, 271] width 89 height 42
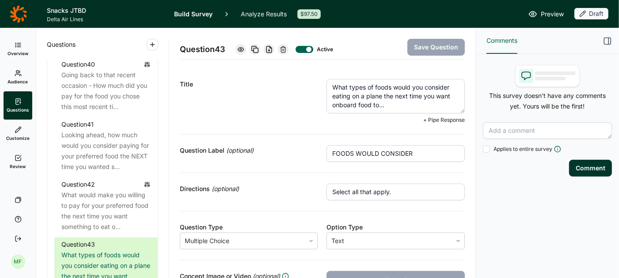
drag, startPoint x: 386, startPoint y: 107, endPoint x: 321, endPoint y: 107, distance: 64.9
click at [321, 107] on div "Title What types of foods would you consider eating on a plane the next time yo…" at bounding box center [322, 101] width 285 height 66
paste textarea "something to eat on a flight in order to…"
type textarea "What types of foods would you consider eating on a plane the next time you want…"
click at [429, 45] on button "Save Question" at bounding box center [435, 47] width 57 height 17
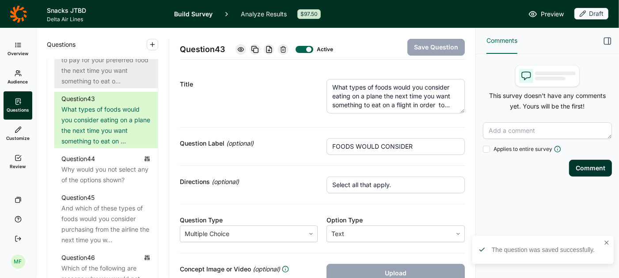
scroll to position [2686, 0]
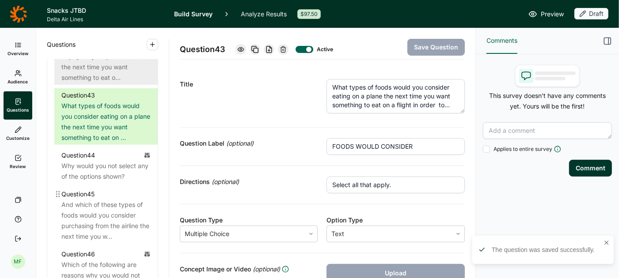
click at [95, 189] on div "Question 45" at bounding box center [77, 194] width 33 height 11
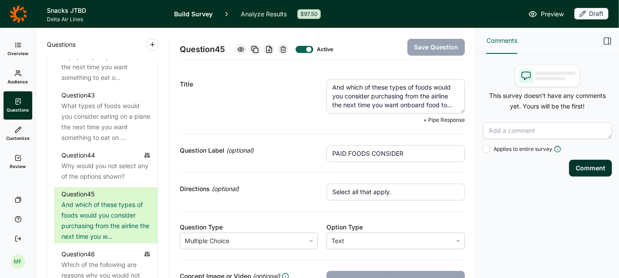
drag, startPoint x: 401, startPoint y: 106, endPoint x: 459, endPoint y: 103, distance: 58.4
click at [459, 103] on textarea "And which of these types of foods would you consider purchasing from the airlin…" at bounding box center [395, 96] width 138 height 34
paste textarea "something to eat on a flight in order"
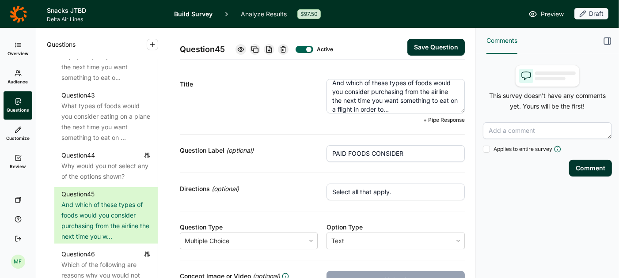
type textarea "And which of these types of foods would you consider purchasing from the airlin…"
click at [428, 44] on button "Save Question" at bounding box center [435, 47] width 57 height 17
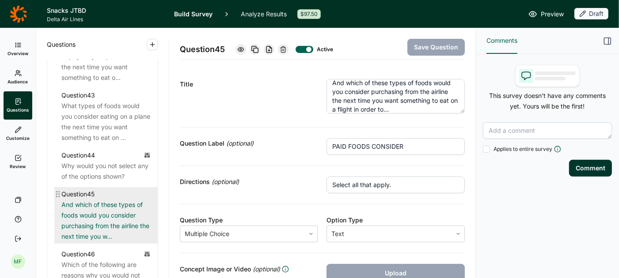
scroll to position [2746, 0]
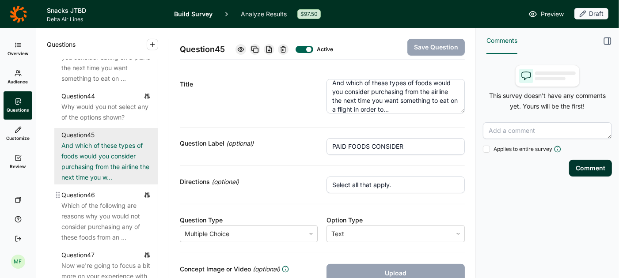
click at [93, 201] on div "Which of the following are reasons why you would not consider purchasing any of…" at bounding box center [105, 222] width 89 height 42
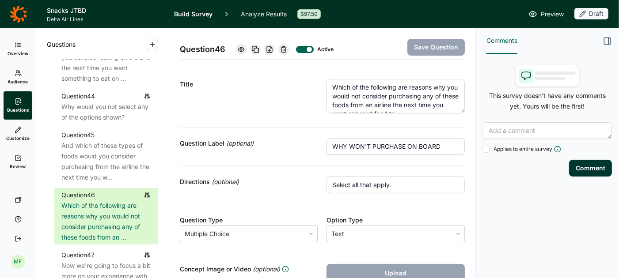
scroll to position [9, 0]
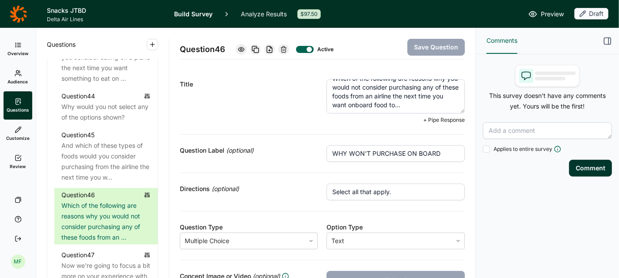
drag, startPoint x: 361, startPoint y: 104, endPoint x: 426, endPoint y: 104, distance: 64.5
click at [426, 104] on textarea "Which of the following are reasons why you would not consider purchasing any of…" at bounding box center [395, 96] width 138 height 34
paste textarea "something to eat on a flight in order"
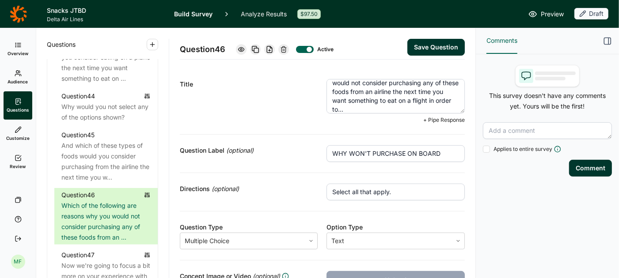
type textarea "Which of the following are reasons why you would not consider purchasing any of…"
click at [432, 48] on button "Save Question" at bounding box center [435, 47] width 57 height 17
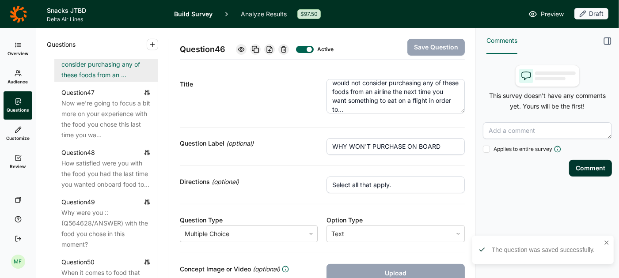
scroll to position [2912, 0]
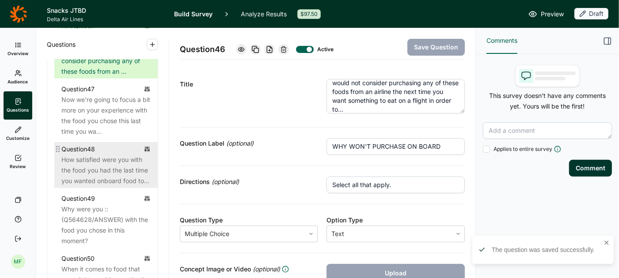
click at [100, 158] on div "How satisfied were you with the food you had the last time you wanted onboard f…" at bounding box center [105, 171] width 89 height 32
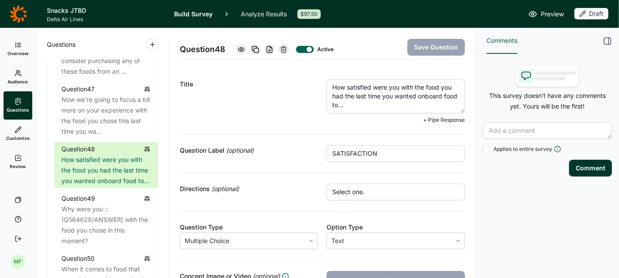
drag, startPoint x: 419, startPoint y: 97, endPoint x: 422, endPoint y: 104, distance: 7.5
click at [422, 104] on textarea "How satisfied were you with the food you had the last time you wanted onboard f…" at bounding box center [395, 96] width 138 height 34
paste textarea "something to eat on a flight in order"
type textarea "How satisfied were you with the food you had the last time you wanted something…"
click at [430, 46] on button "Save Question" at bounding box center [435, 47] width 57 height 17
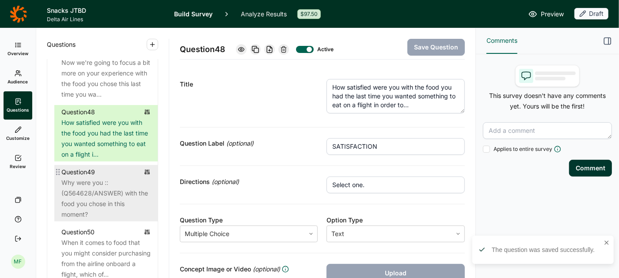
scroll to position [2982, 0]
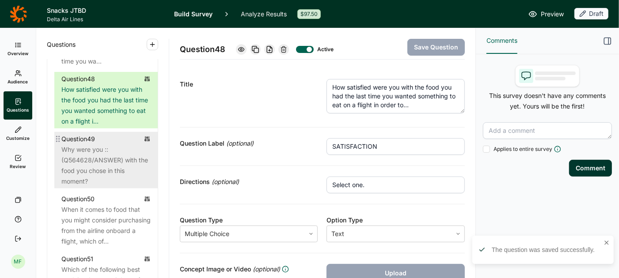
click at [70, 206] on div "When it comes to food that you might consider purchasing from the airline onboa…" at bounding box center [105, 226] width 89 height 42
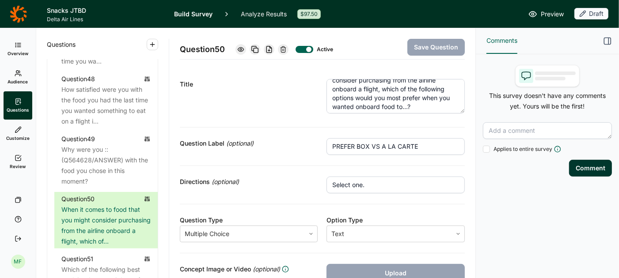
scroll to position [17, 0]
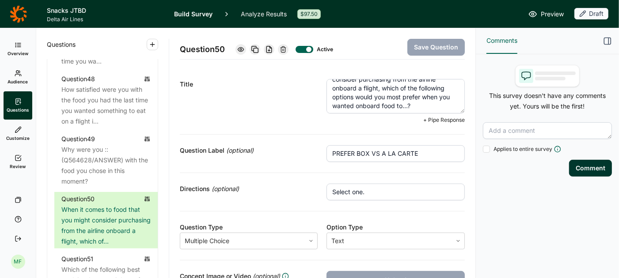
drag, startPoint x: 413, startPoint y: 103, endPoint x: 357, endPoint y: 105, distance: 56.1
click at [357, 105] on textarea "When it comes to food that you might consider purchasing from the airline onboa…" at bounding box center [395, 96] width 138 height 34
paste textarea "something to eat on a flight in order"
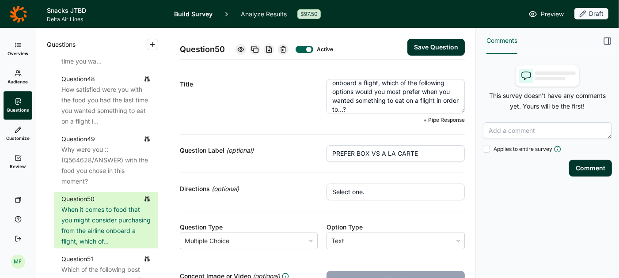
type textarea "When it comes to food that you might consider purchasing from the airline onboa…"
click at [425, 46] on button "Save Question" at bounding box center [435, 47] width 57 height 17
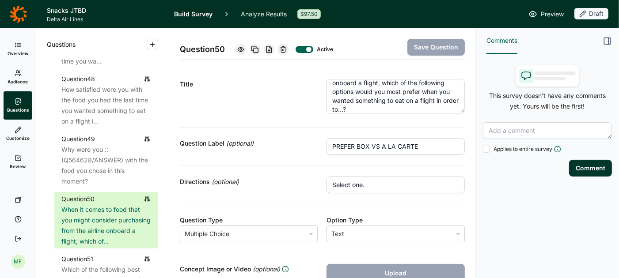
click at [17, 159] on icon at bounding box center [18, 158] width 7 height 7
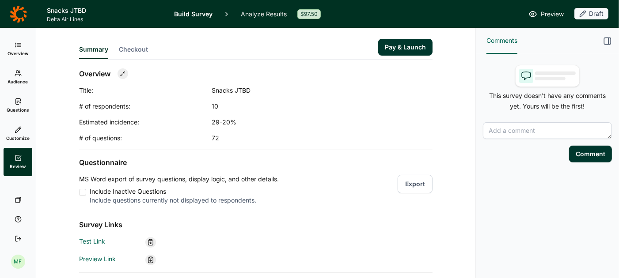
click at [410, 188] on button "Export" at bounding box center [415, 184] width 35 height 19
